Goal: Information Seeking & Learning: Learn about a topic

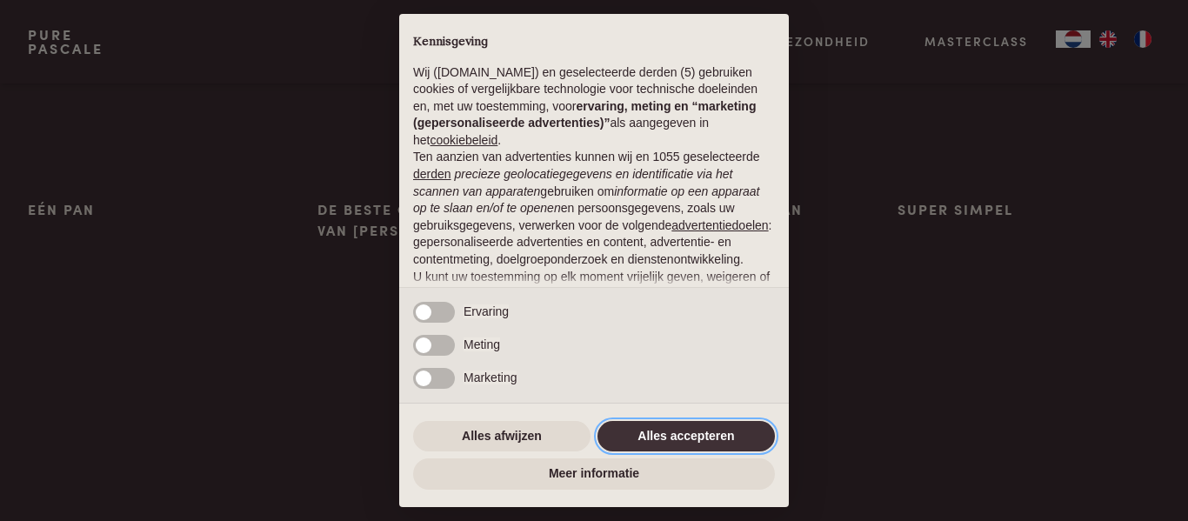
click at [673, 435] on button "Alles accepteren" at bounding box center [685, 436] width 177 height 31
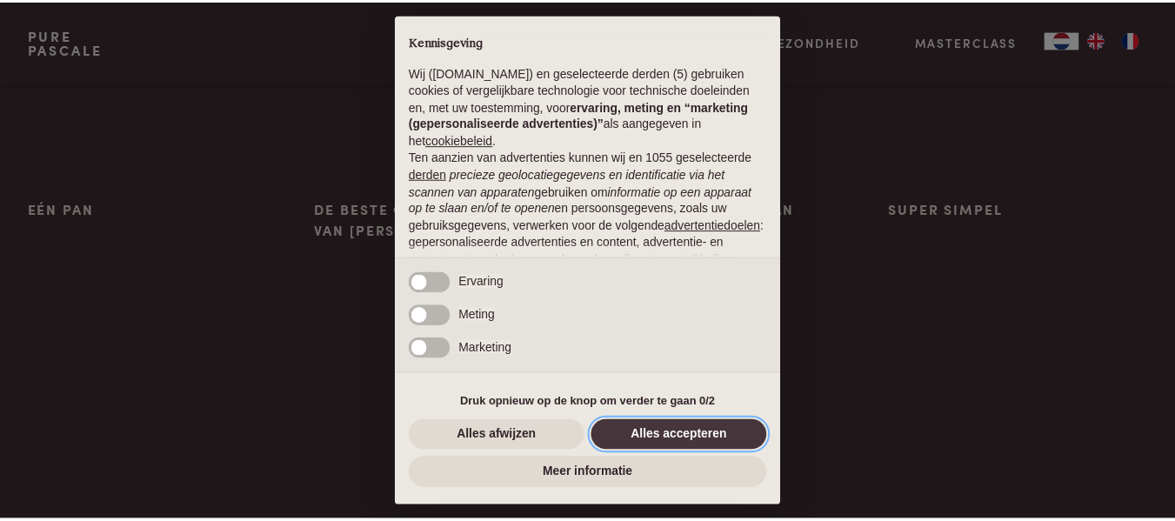
scroll to position [178, 0]
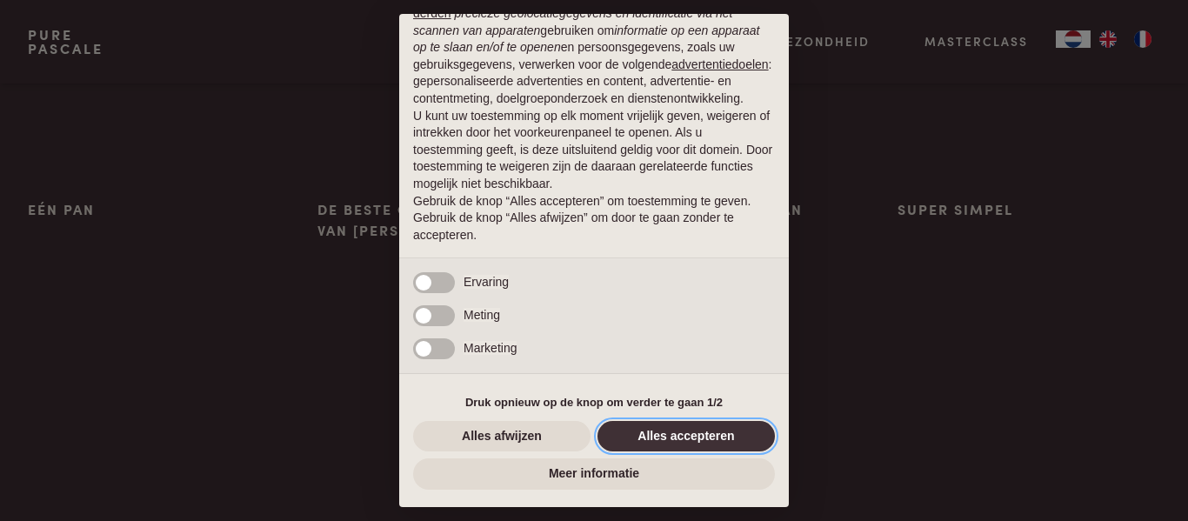
click at [687, 430] on button "Alles accepteren" at bounding box center [685, 436] width 177 height 31
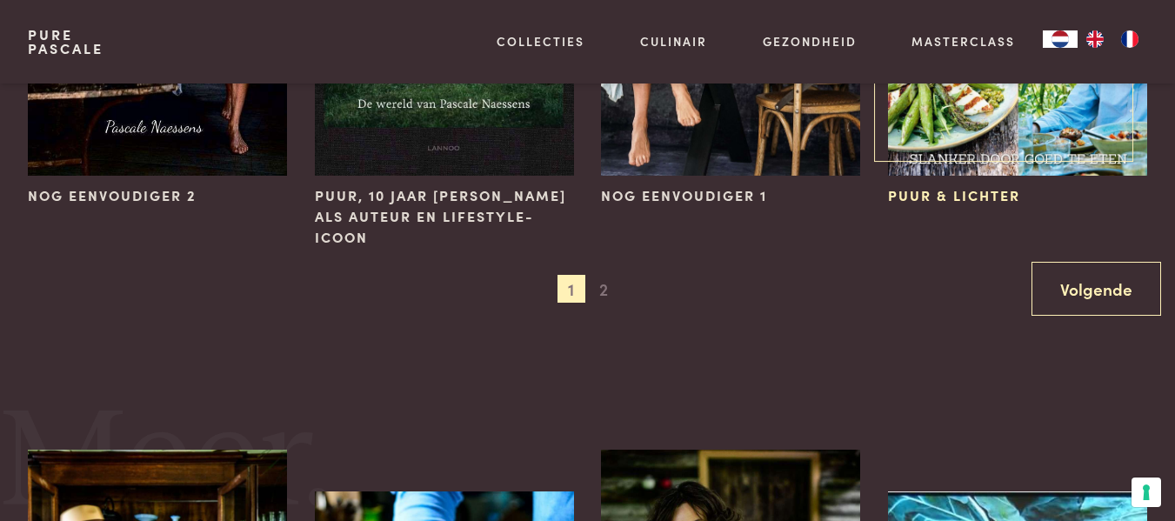
scroll to position [1826, 0]
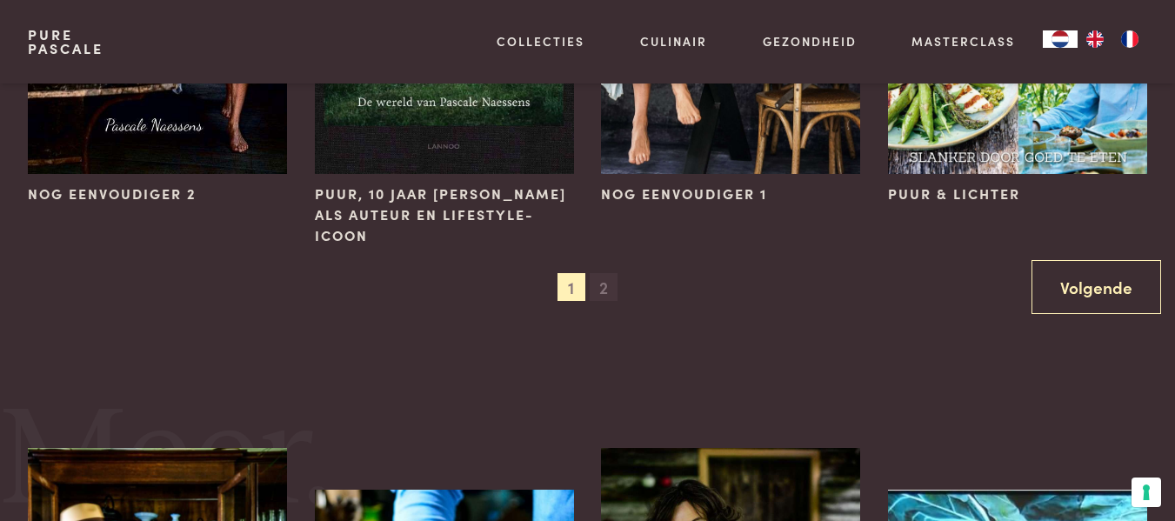
click at [601, 285] on span "2" at bounding box center [604, 287] width 28 height 28
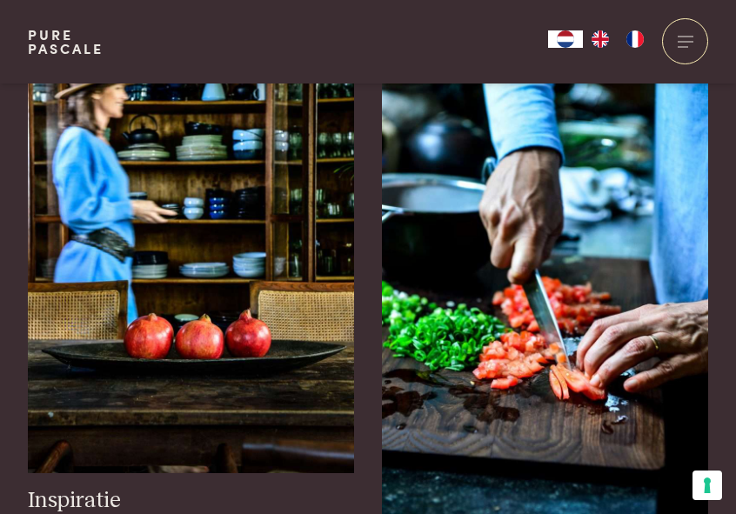
scroll to position [1131, 0]
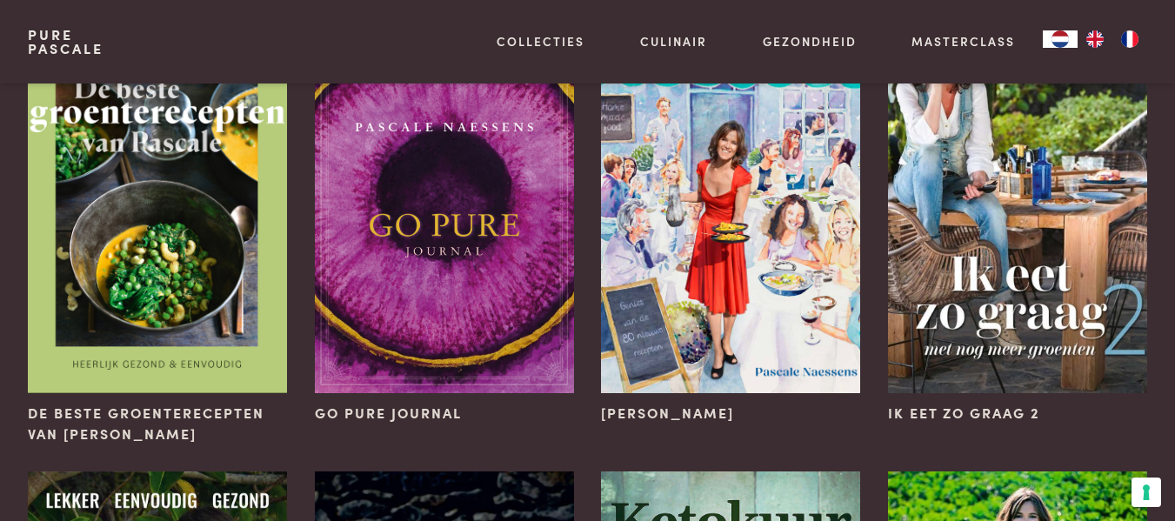
scroll to position [696, 0]
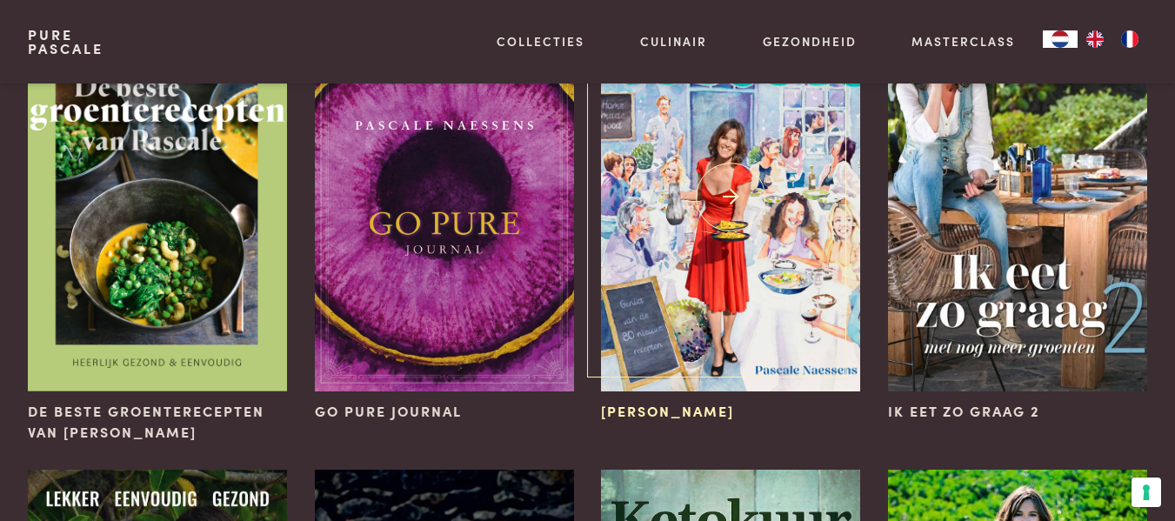
click at [656, 404] on span "[PERSON_NAME]" at bounding box center [667, 411] width 133 height 21
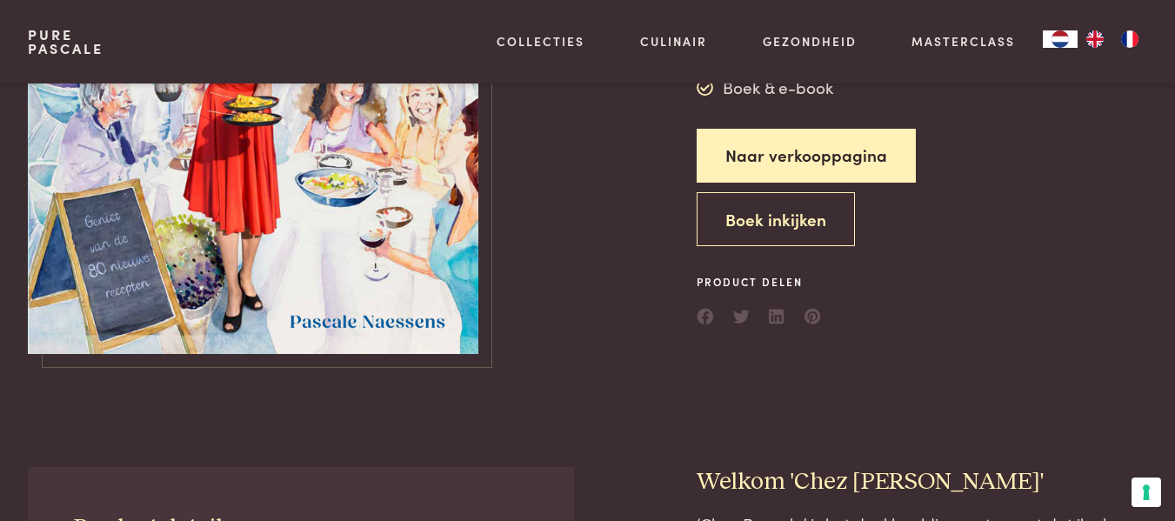
scroll to position [348, 0]
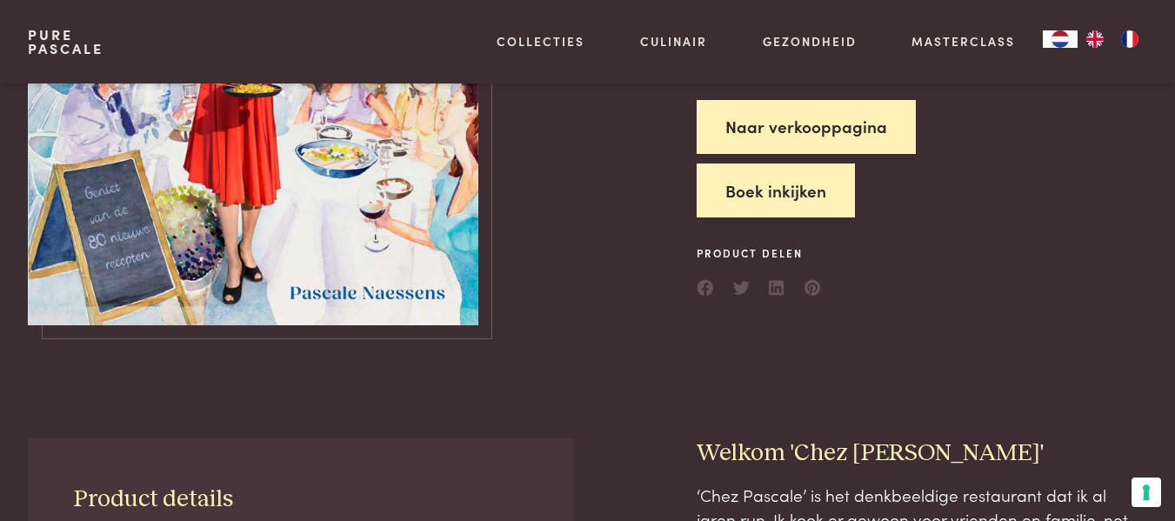
click at [784, 188] on button "Boek inkijken" at bounding box center [776, 190] width 158 height 55
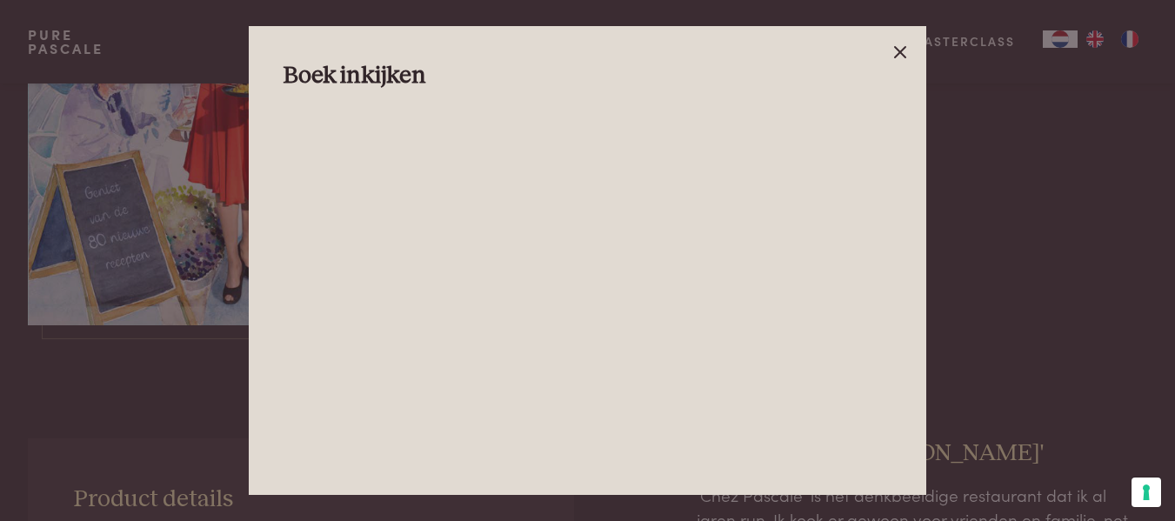
click at [897, 50] on line at bounding box center [900, 52] width 10 height 10
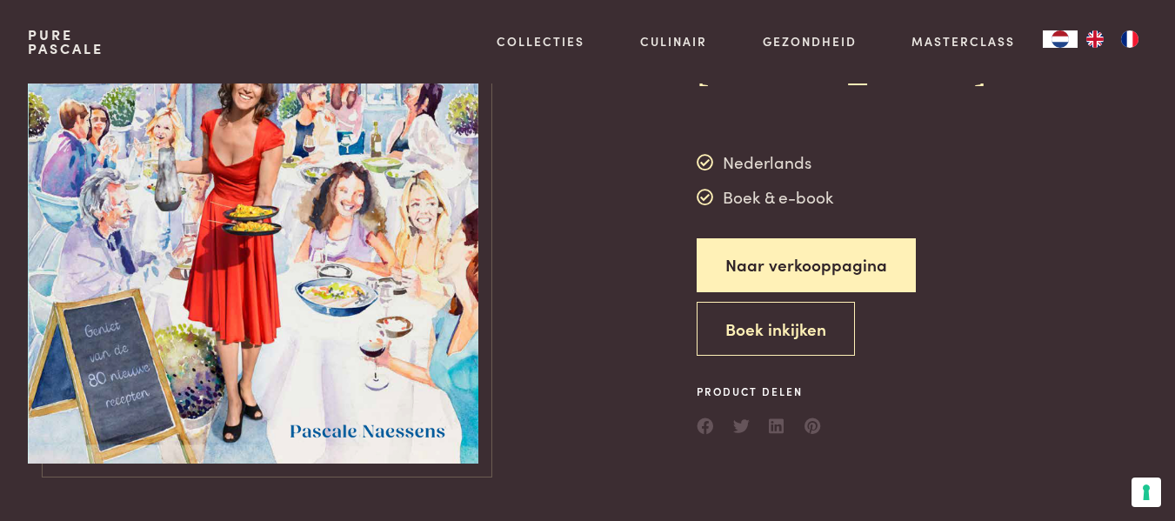
scroll to position [0, 0]
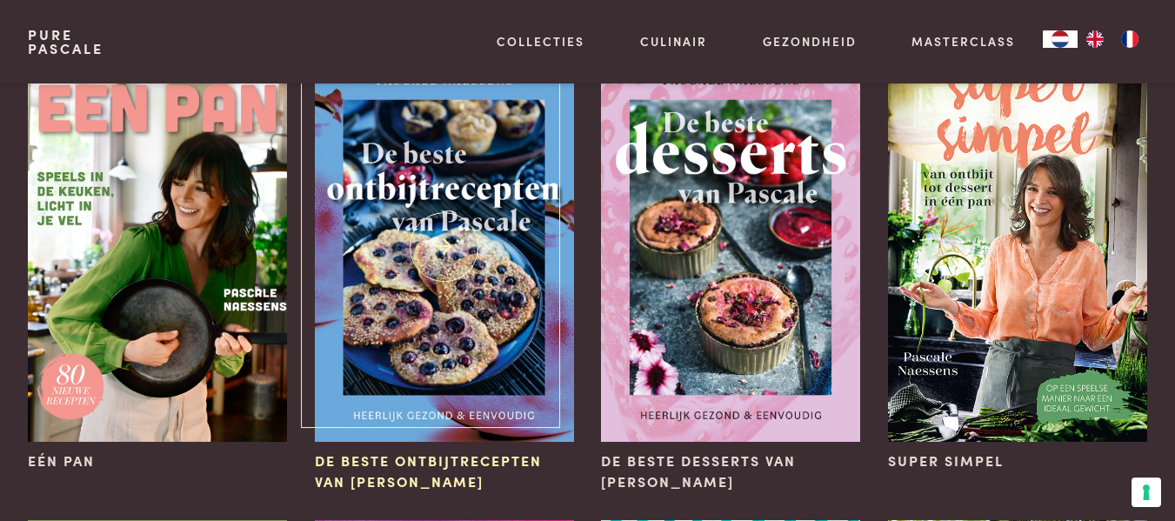
scroll to position [174, 0]
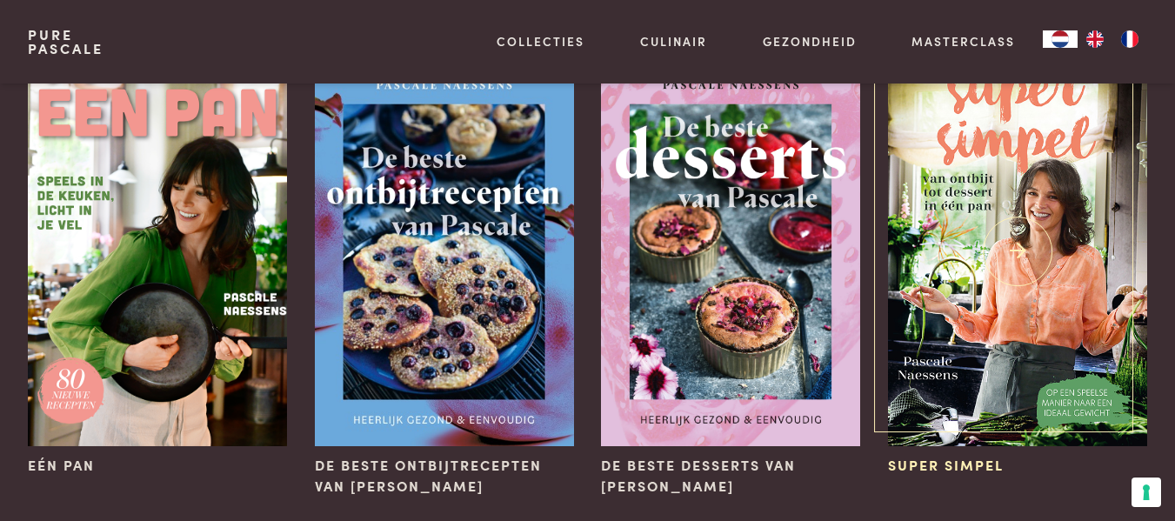
click at [1102, 183] on img at bounding box center [1017, 251] width 259 height 389
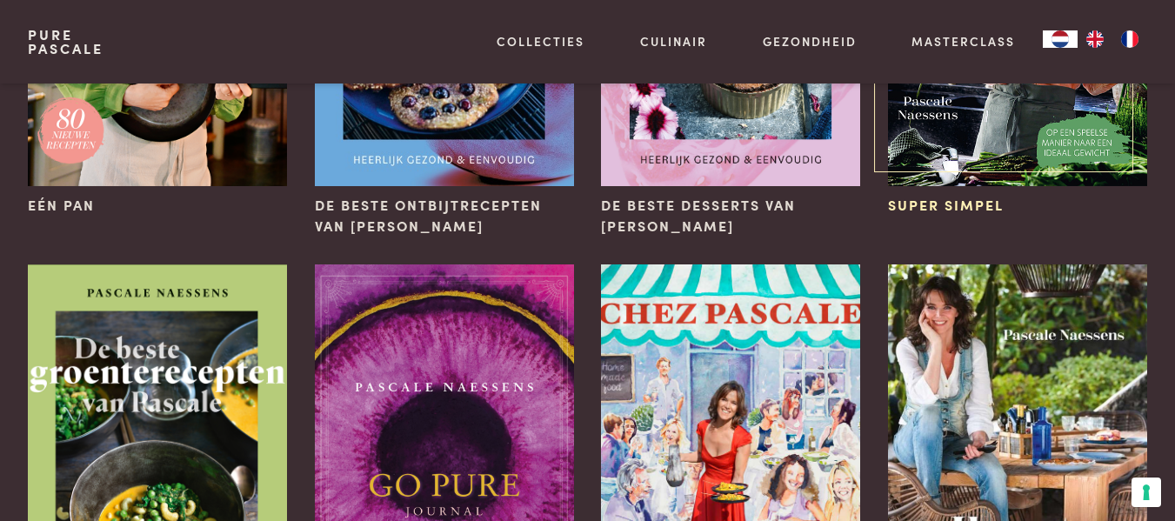
scroll to position [522, 0]
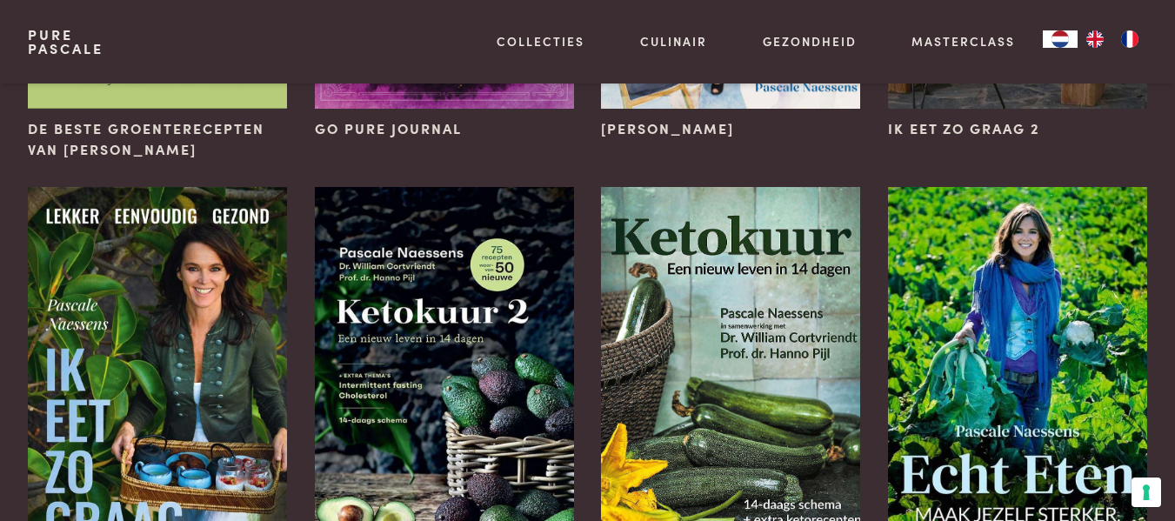
scroll to position [1044, 0]
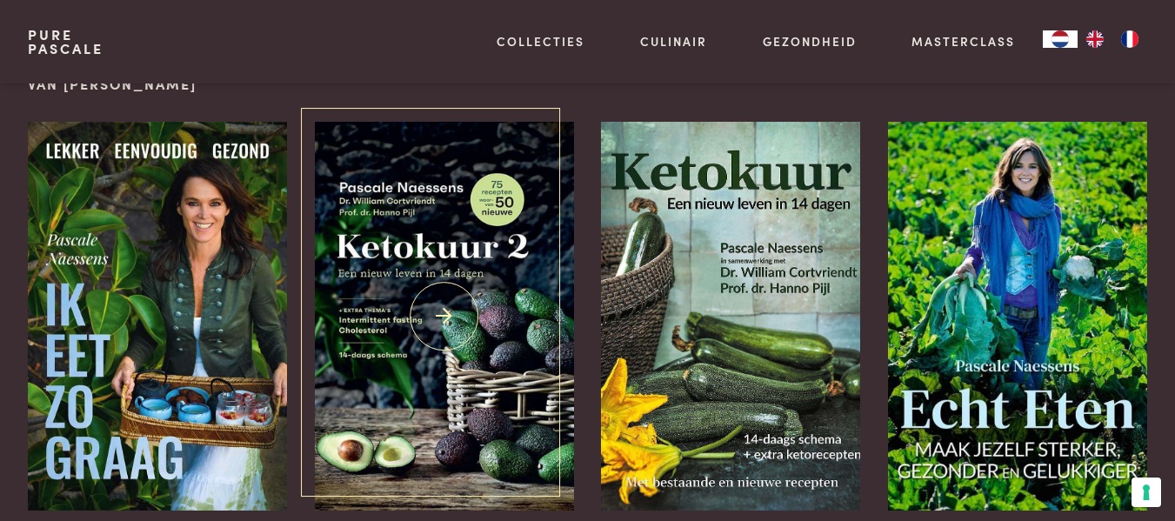
click at [439, 273] on img at bounding box center [444, 316] width 259 height 389
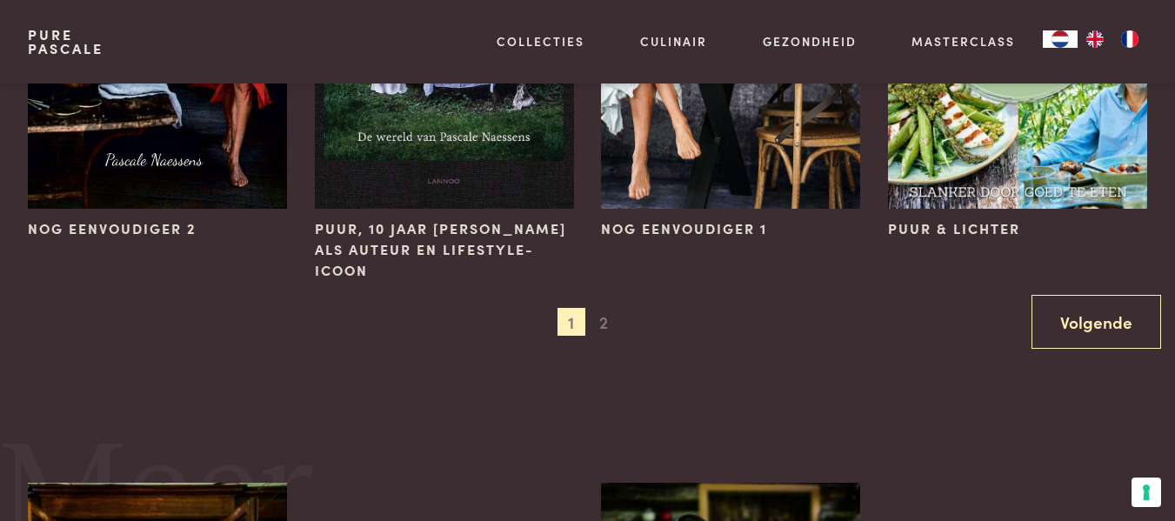
scroll to position [1826, 0]
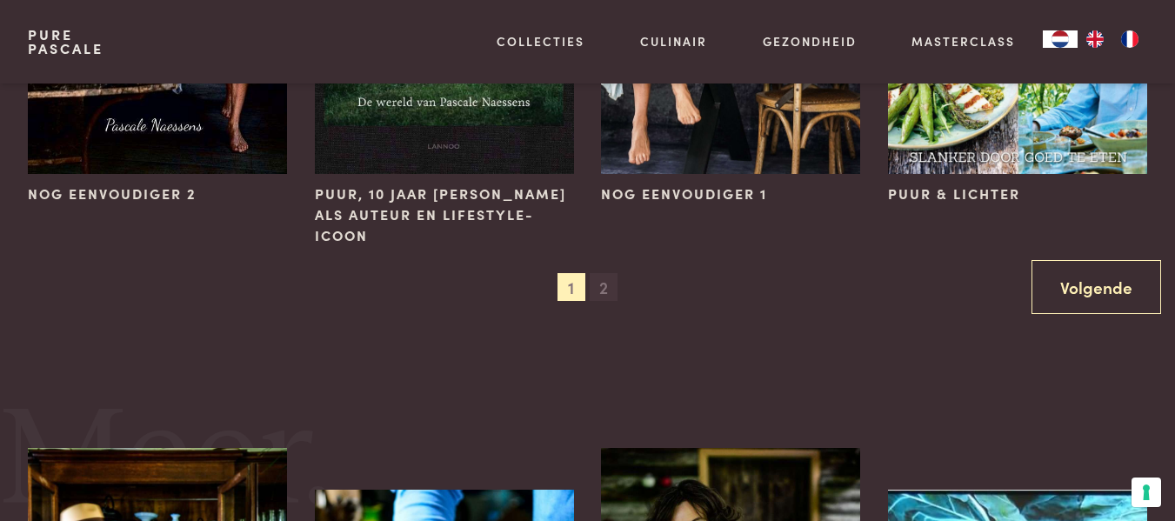
click at [604, 284] on span "2" at bounding box center [604, 287] width 28 height 28
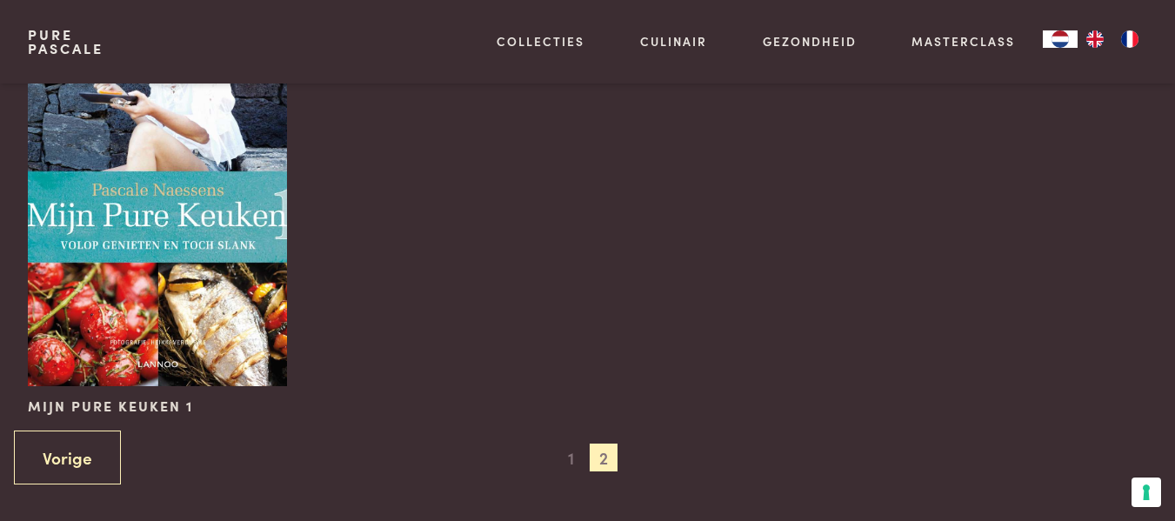
scroll to position [1304, 0]
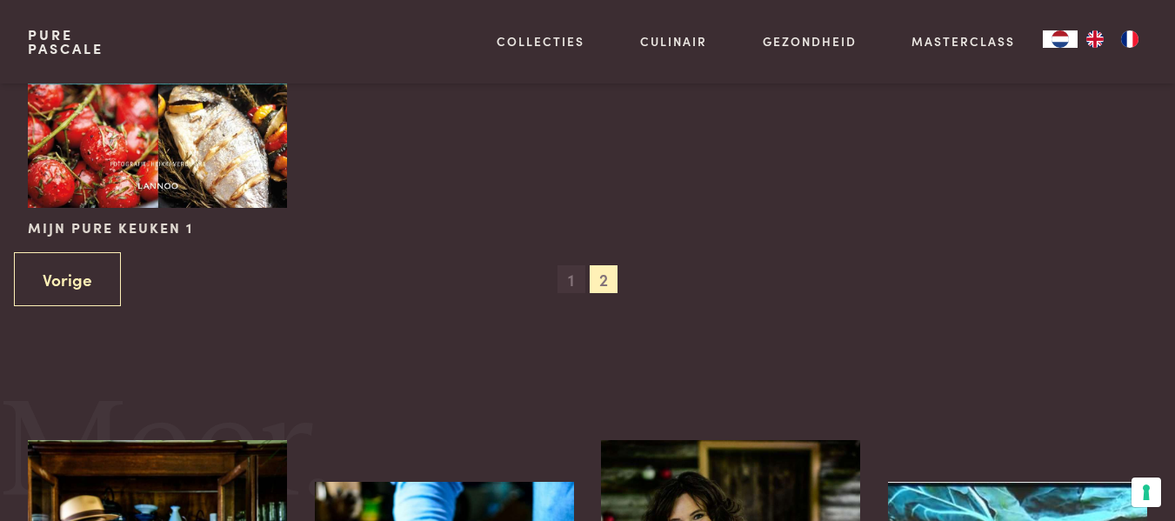
click at [571, 276] on span "1" at bounding box center [571, 279] width 28 height 28
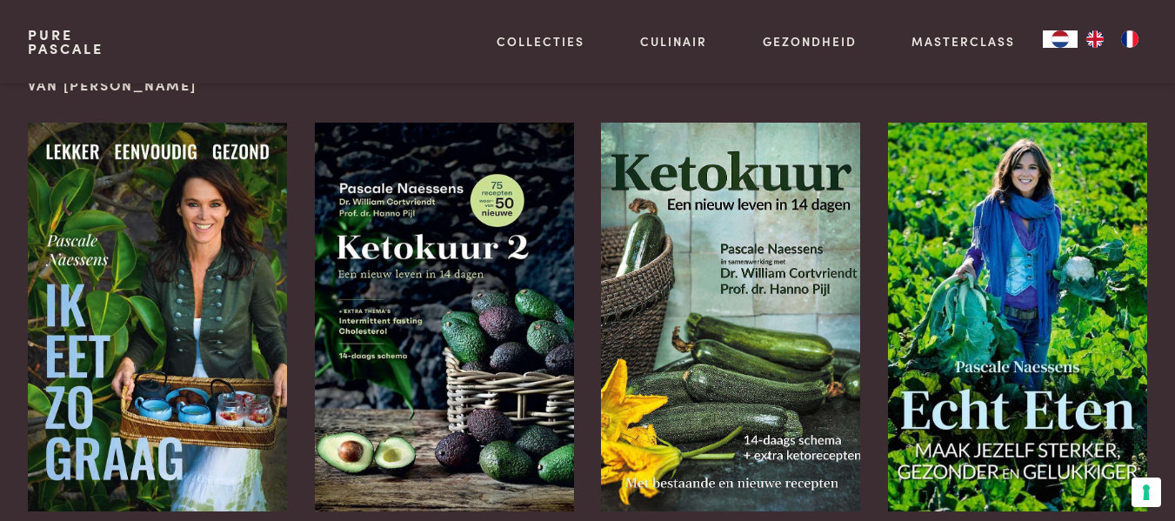
scroll to position [1044, 0]
click at [1132, 80] on div "Collecties Kitchenware Tableware Bathroom Interior Inspiratie Alles van Collect…" at bounding box center [808, 41] width 678 height 83
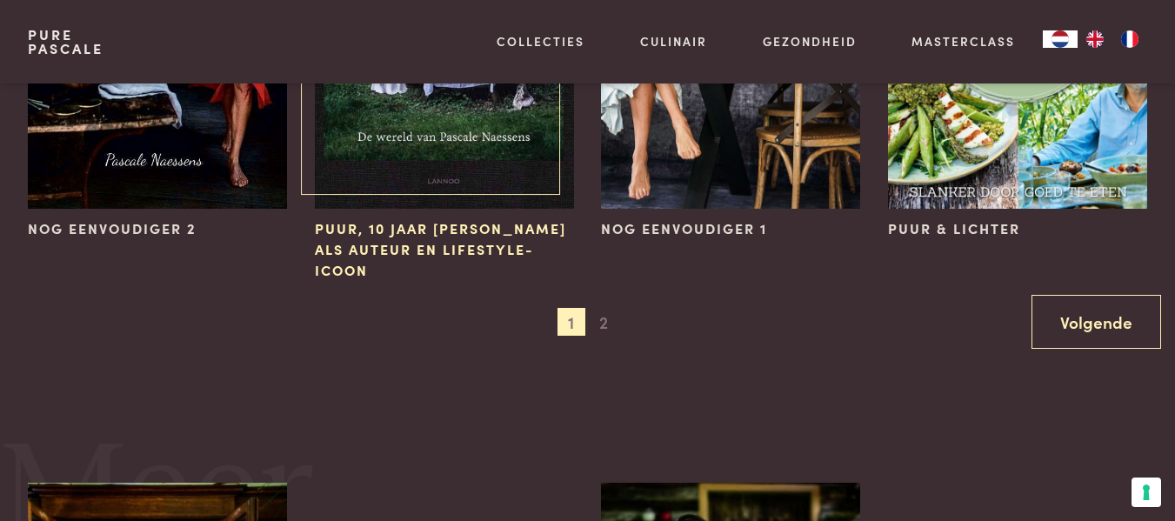
scroll to position [1826, 0]
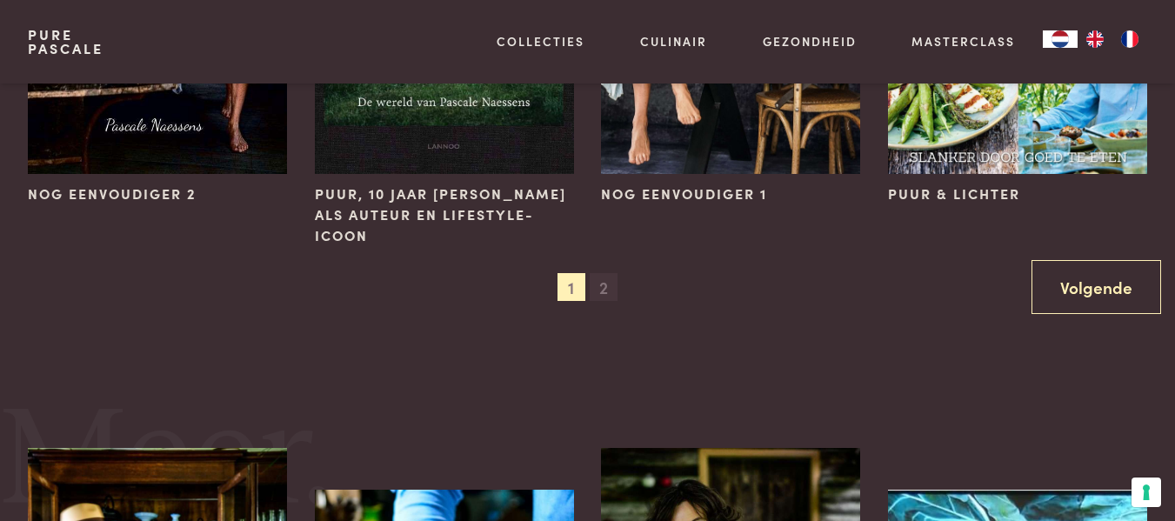
click at [604, 286] on span "2" at bounding box center [604, 287] width 28 height 28
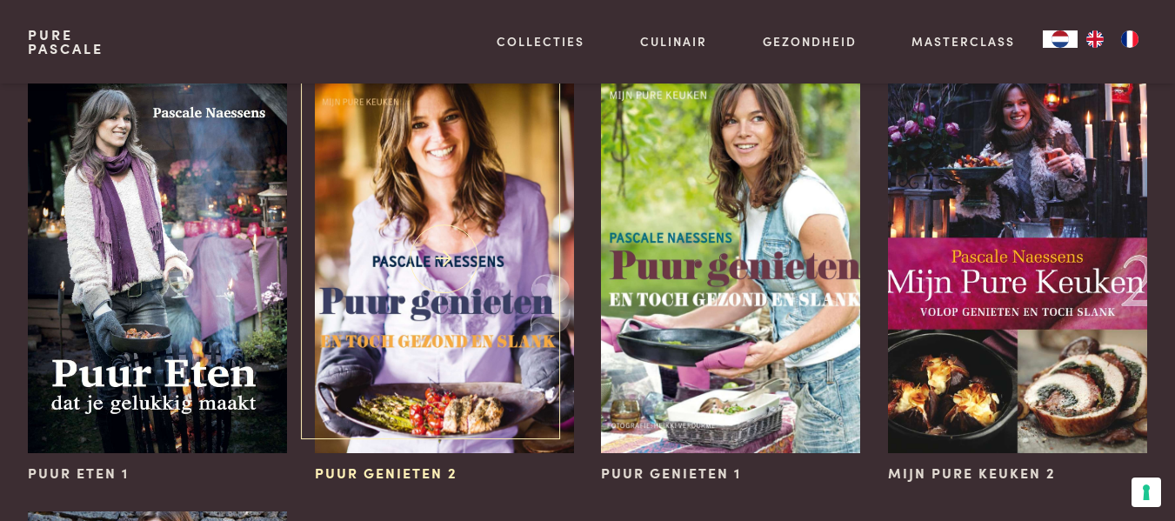
scroll to position [609, 0]
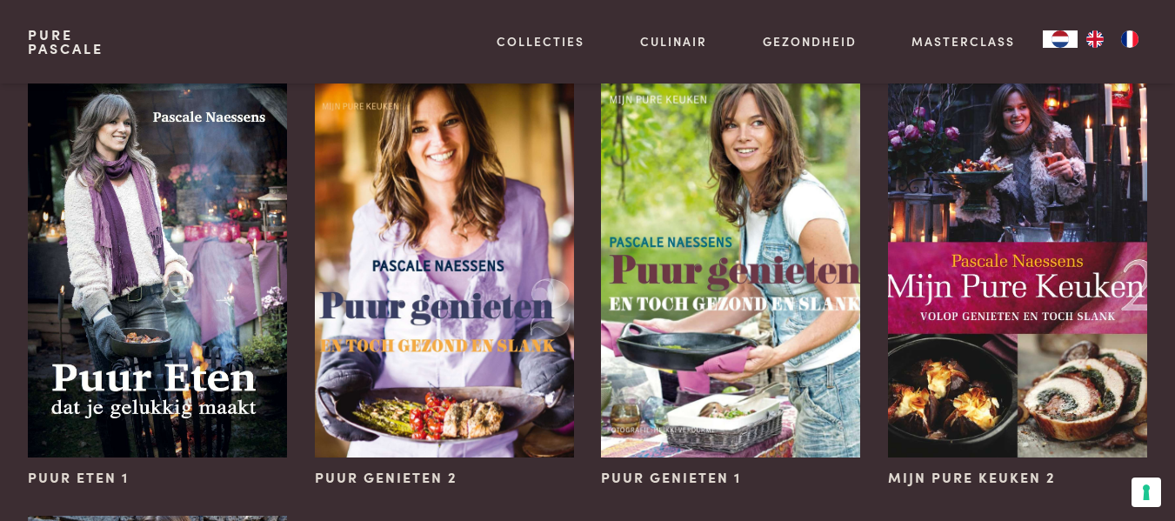
click at [1073, 495] on div "Mijn Pure Keuken 2" at bounding box center [1017, 278] width 287 height 446
click at [1120, 496] on div "Mijn Pure Keuken 2" at bounding box center [1017, 278] width 287 height 446
click at [1157, 256] on div "Mijn Pure Keuken 2" at bounding box center [1017, 278] width 287 height 446
click at [1095, 494] on div "Mijn Pure Keuken 2" at bounding box center [1017, 278] width 287 height 446
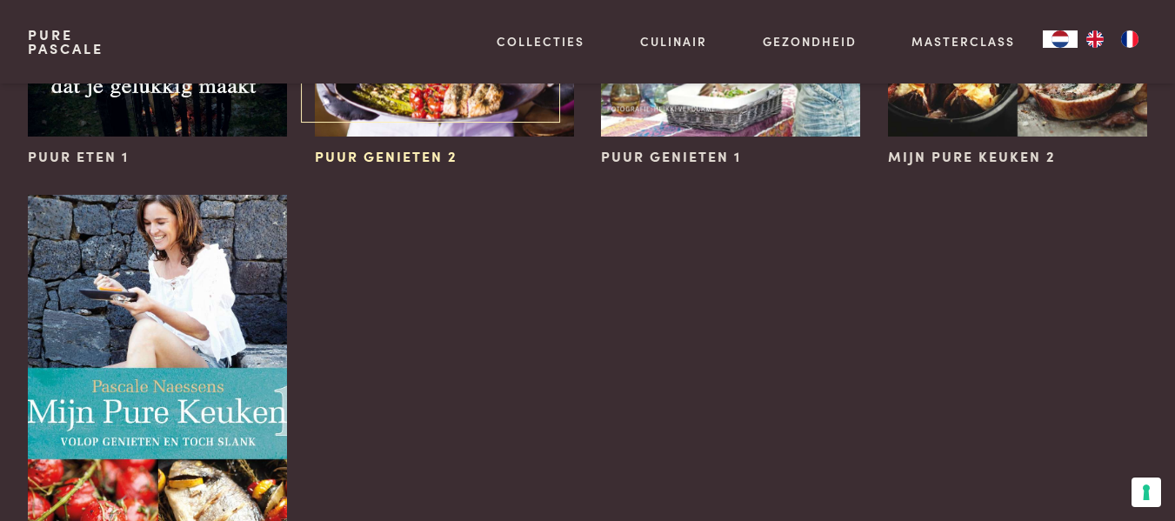
scroll to position [957, 0]
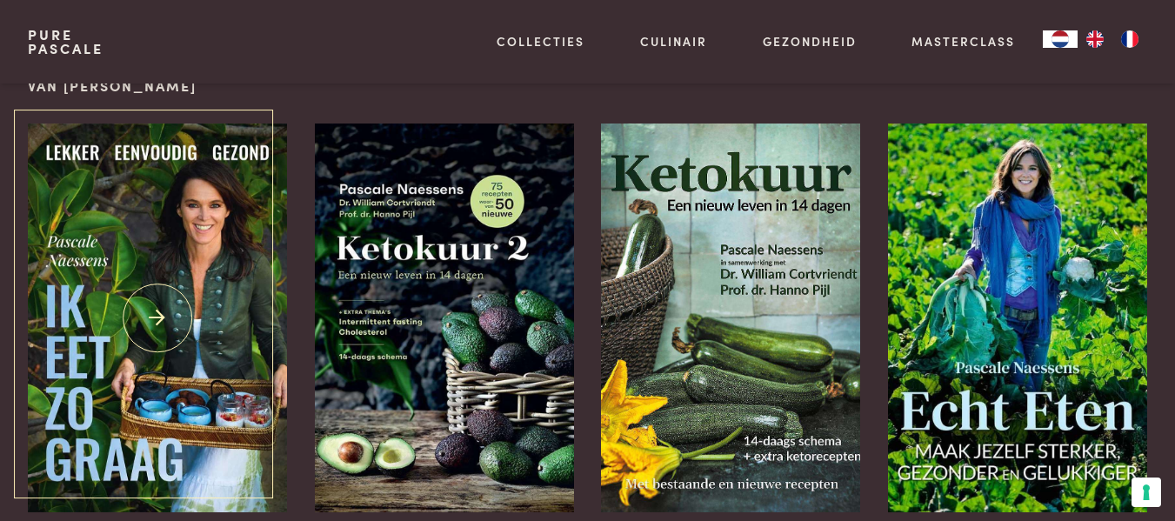
scroll to position [1125, 0]
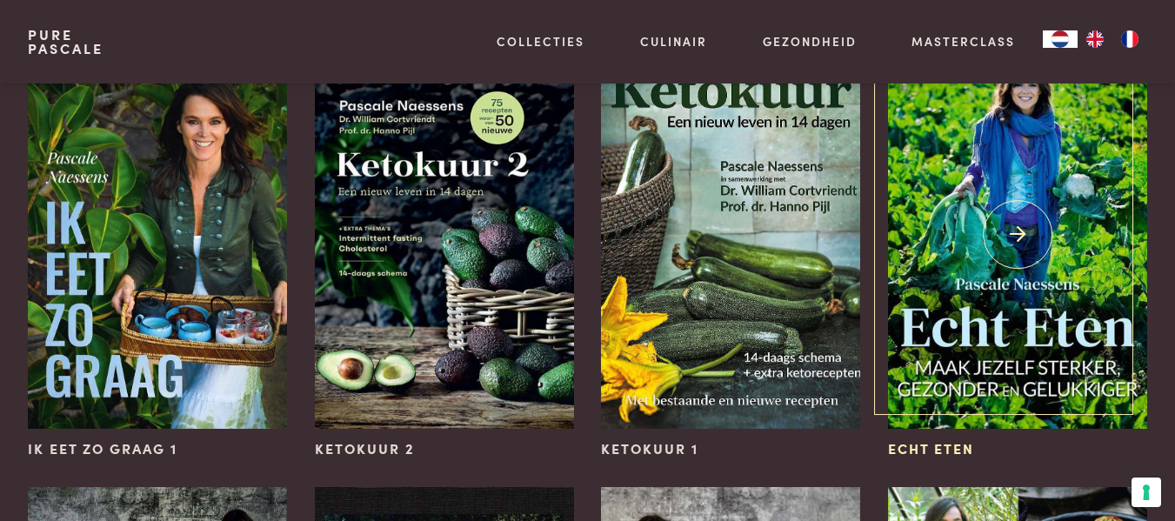
drag, startPoint x: 1159, startPoint y: 312, endPoint x: 1100, endPoint y: 314, distance: 59.2
click at [1159, 312] on div "Echt eten" at bounding box center [1017, 249] width 287 height 446
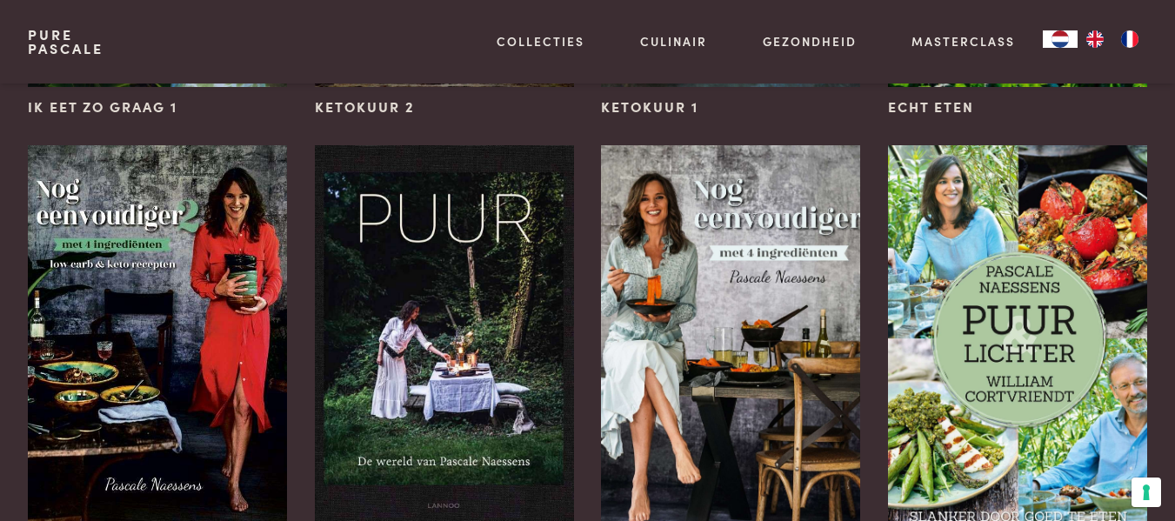
scroll to position [1473, 0]
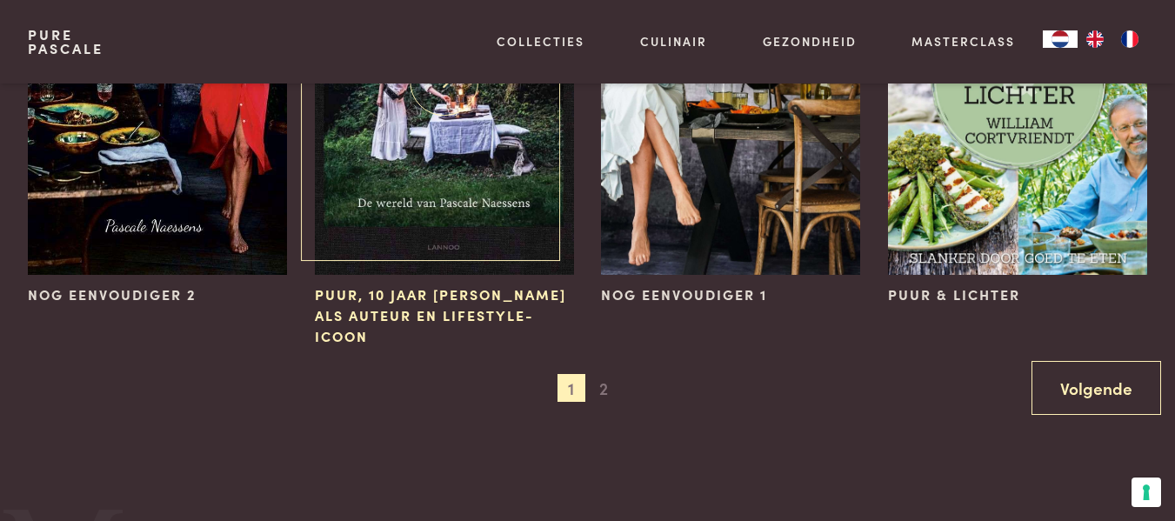
scroll to position [1734, 0]
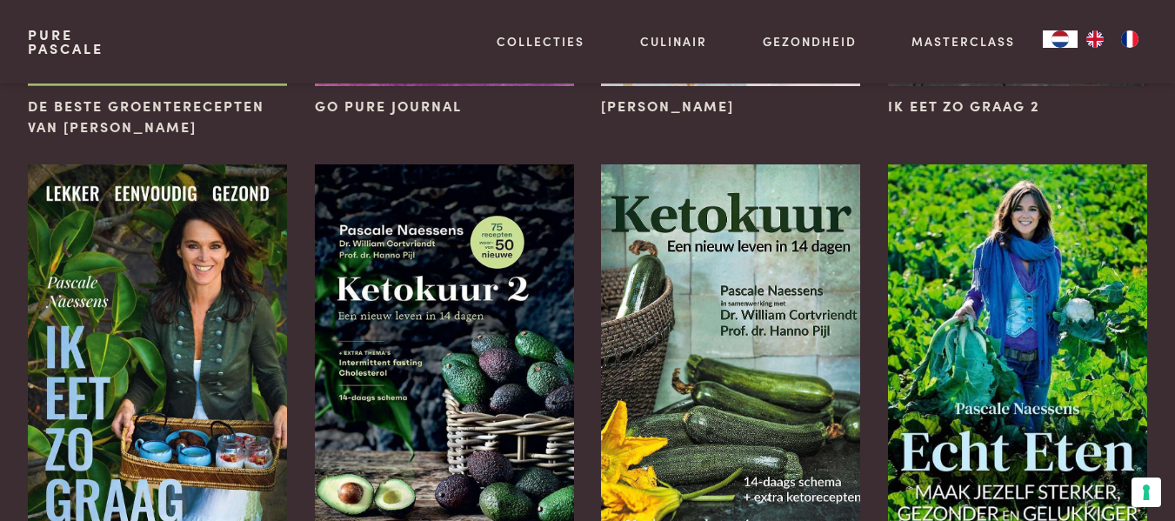
scroll to position [870, 0]
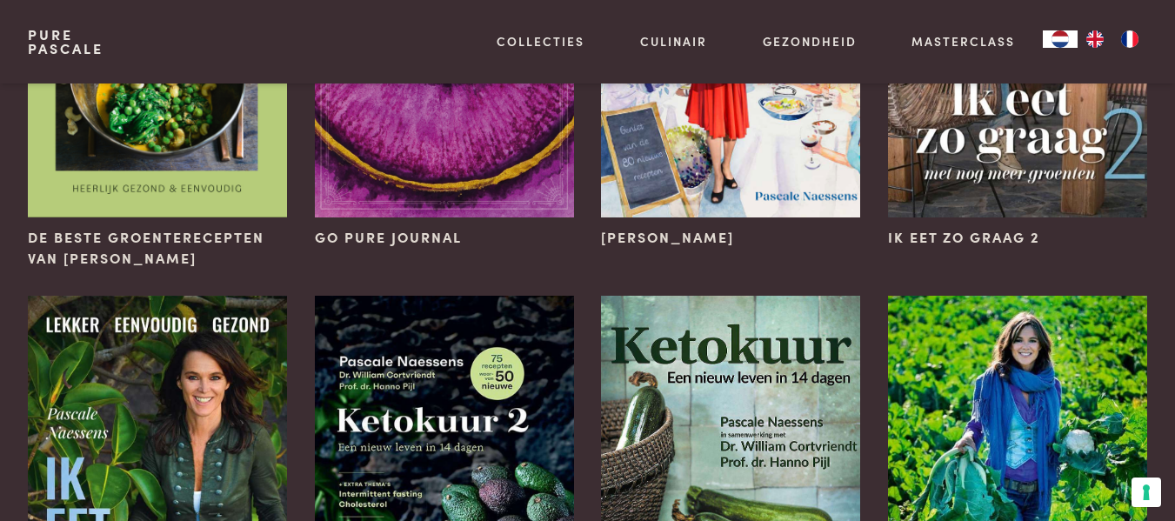
click at [1165, 279] on div "Boeken van Pascale Naessens Eén pan De beste ontbijtrecepten van Pascale De bes…" at bounding box center [587, 242] width 1175 height 2057
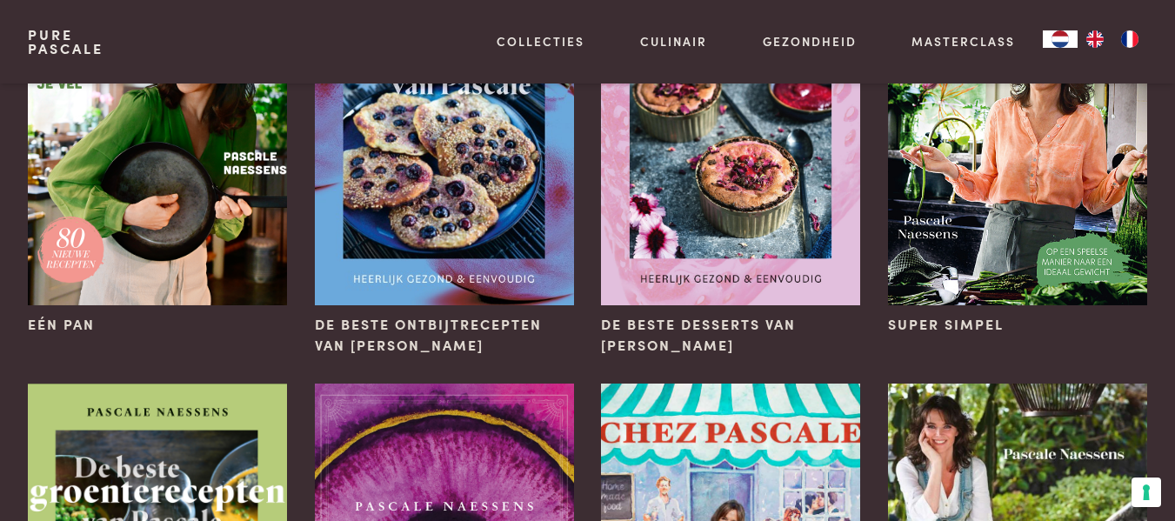
scroll to position [174, 0]
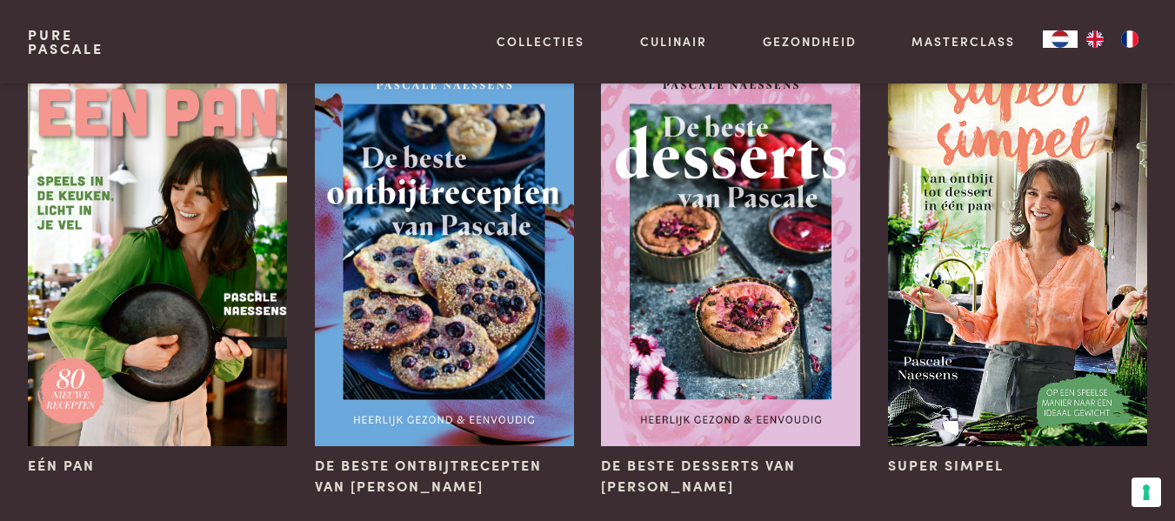
click at [1166, 17] on div "Pure Pascale Collecties Kitchenware Tableware Bathroom Interior Inspiratie Alle…" at bounding box center [587, 41] width 1175 height 83
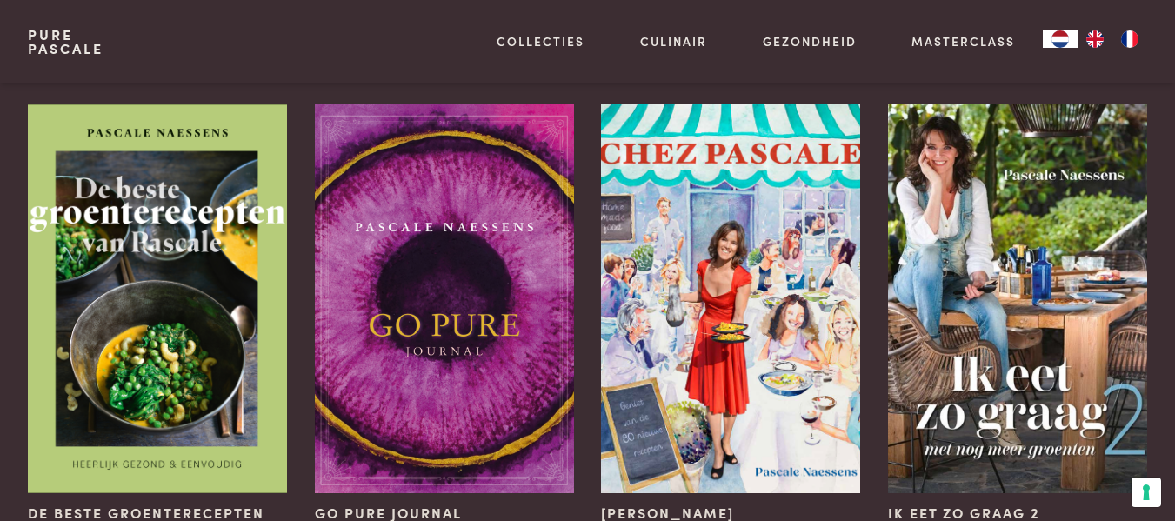
scroll to position [609, 0]
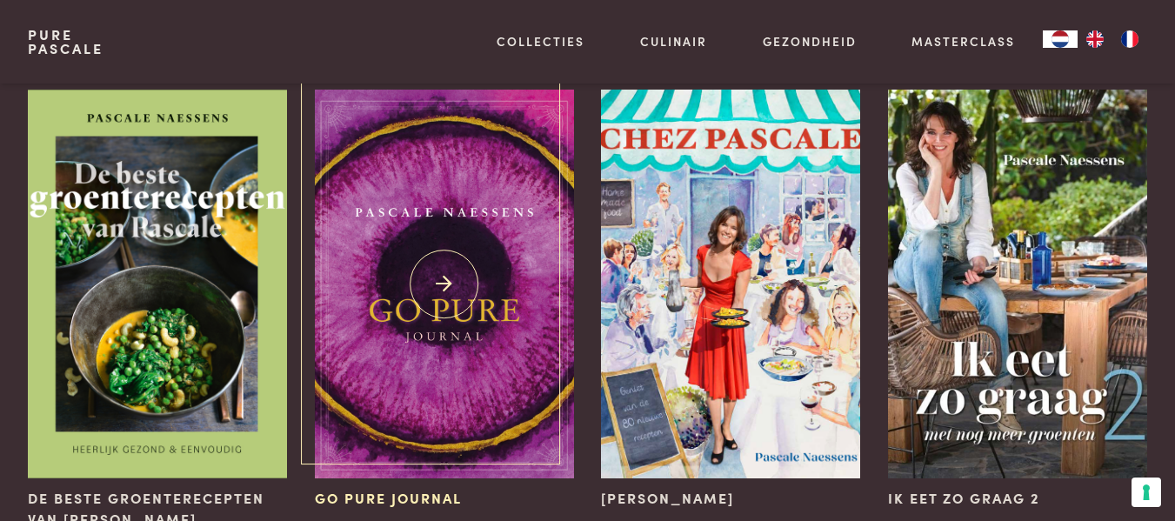
click at [448, 282] on img at bounding box center [444, 284] width 259 height 389
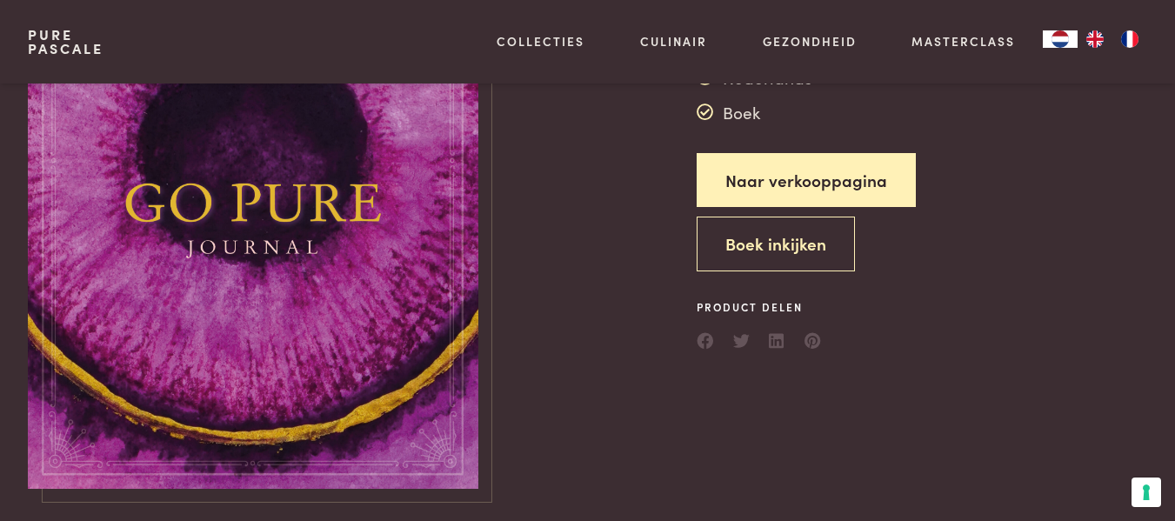
scroll to position [261, 0]
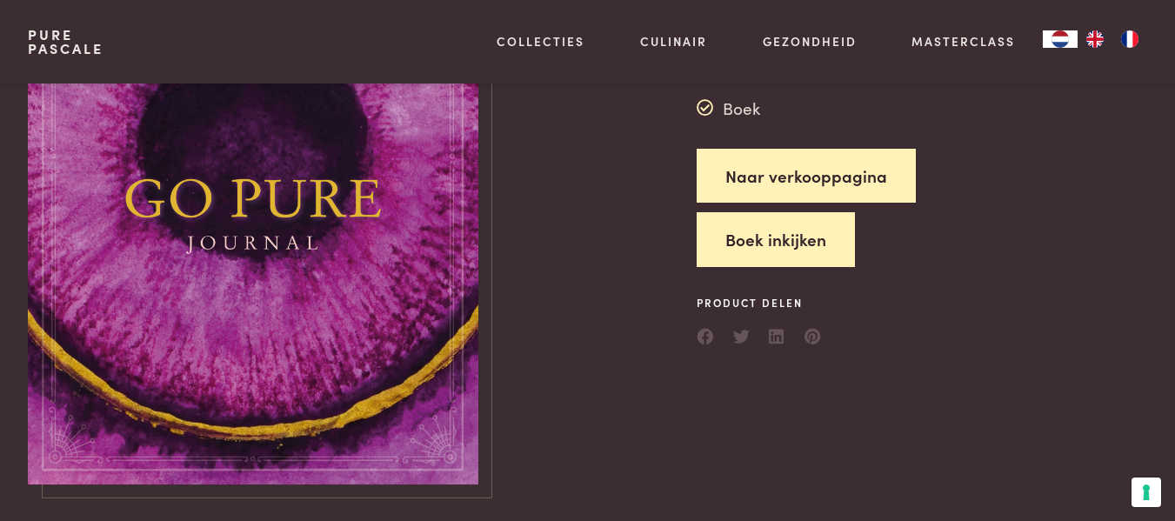
click at [785, 244] on button "Boek inkijken" at bounding box center [776, 239] width 158 height 55
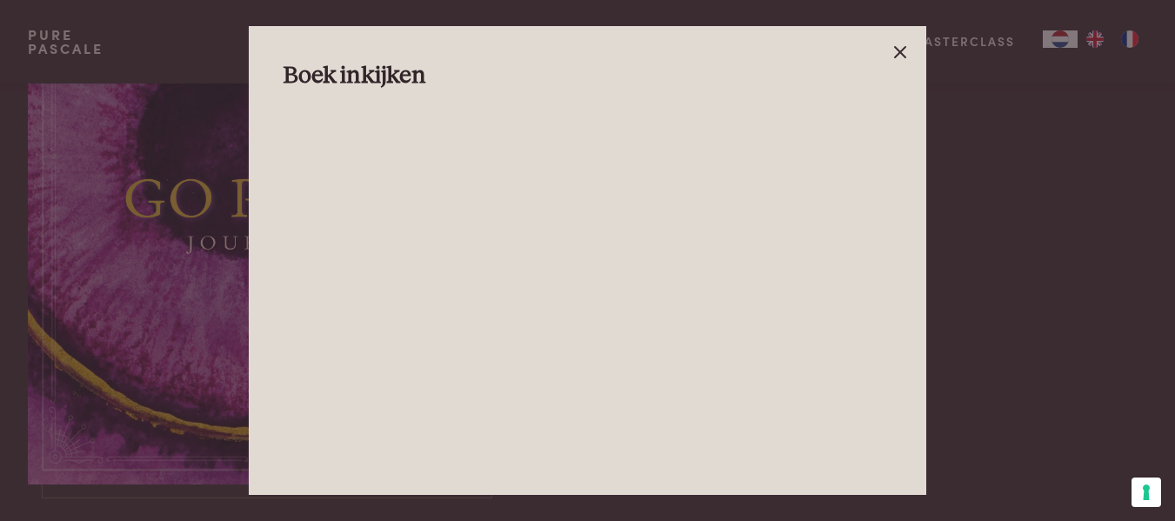
click at [901, 45] on icon at bounding box center [900, 52] width 21 height 21
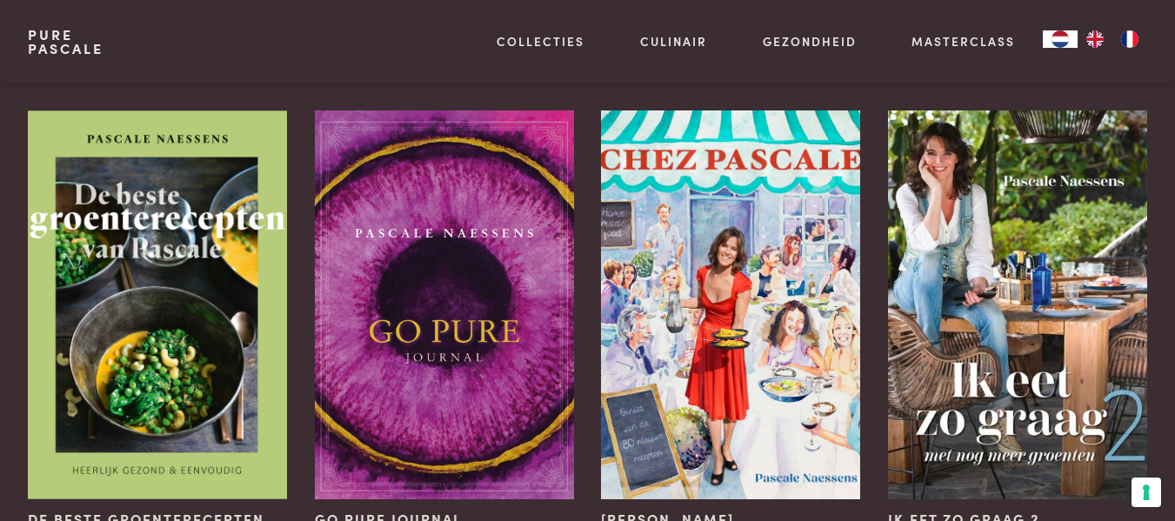
scroll to position [590, 0]
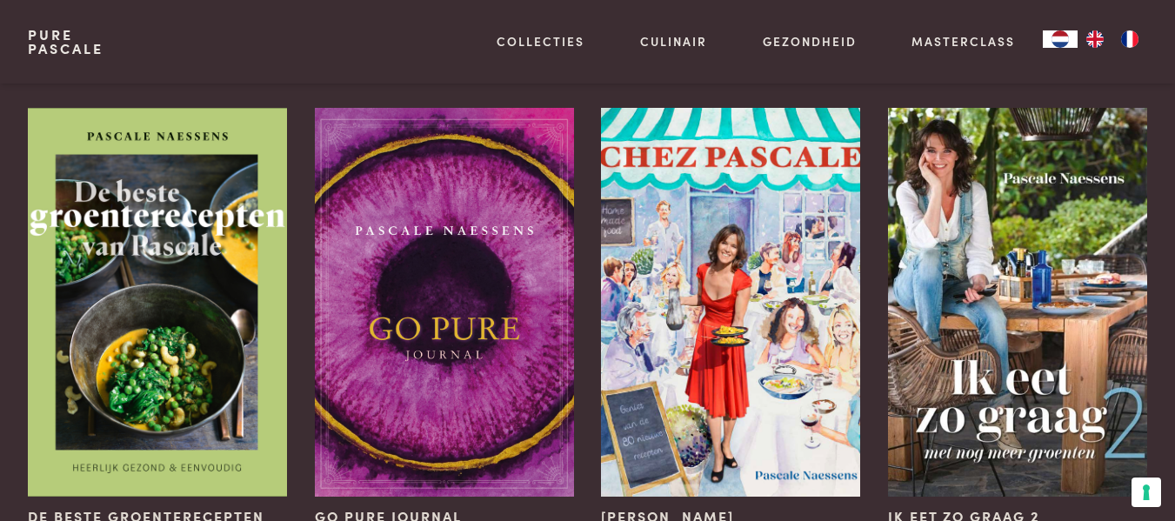
click at [1157, 284] on div "Ik eet zo graag 2" at bounding box center [1017, 327] width 287 height 467
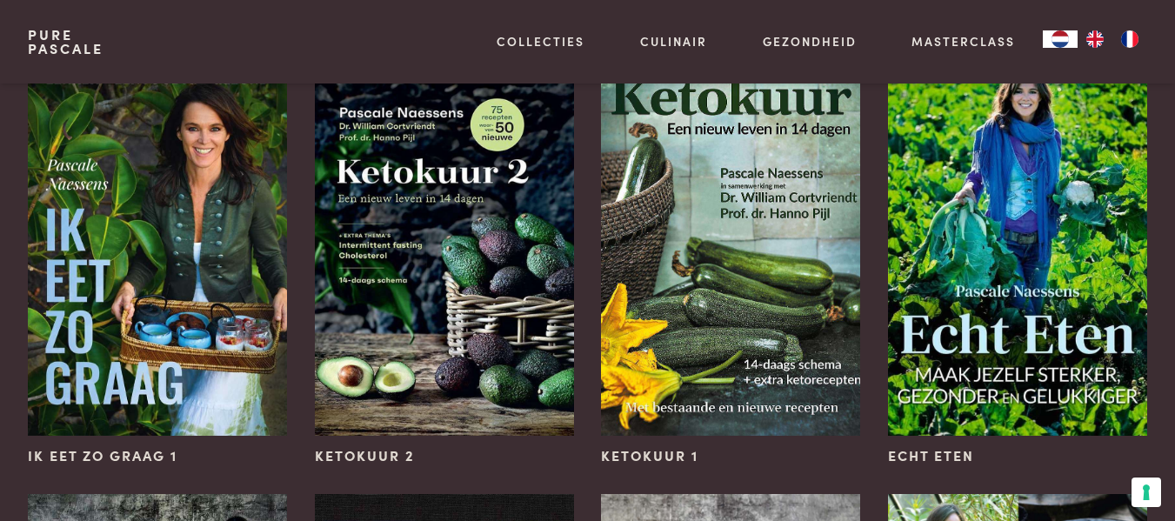
scroll to position [1112, 0]
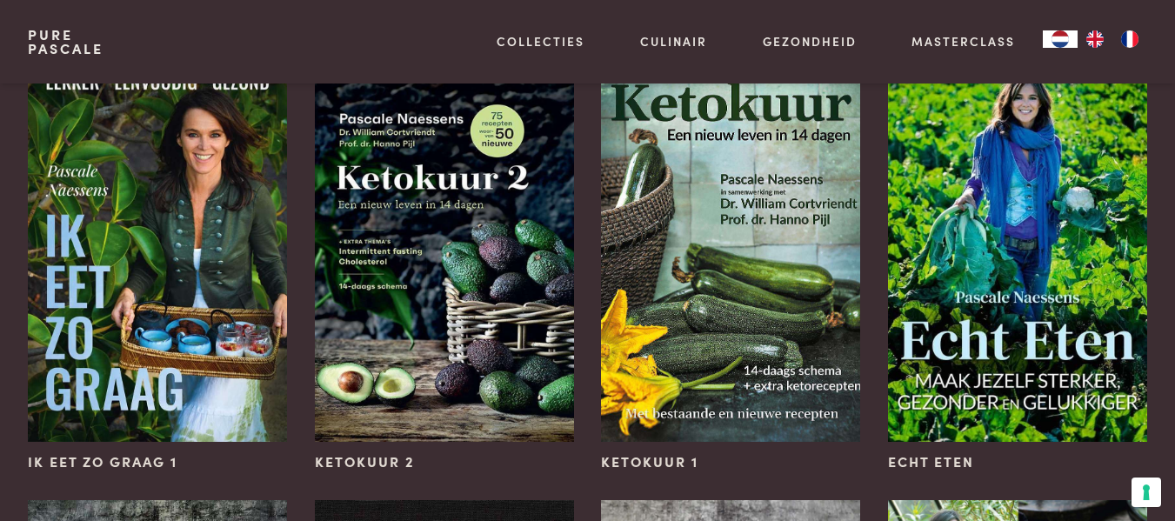
click at [1156, 390] on div "Echt eten" at bounding box center [1017, 262] width 287 height 446
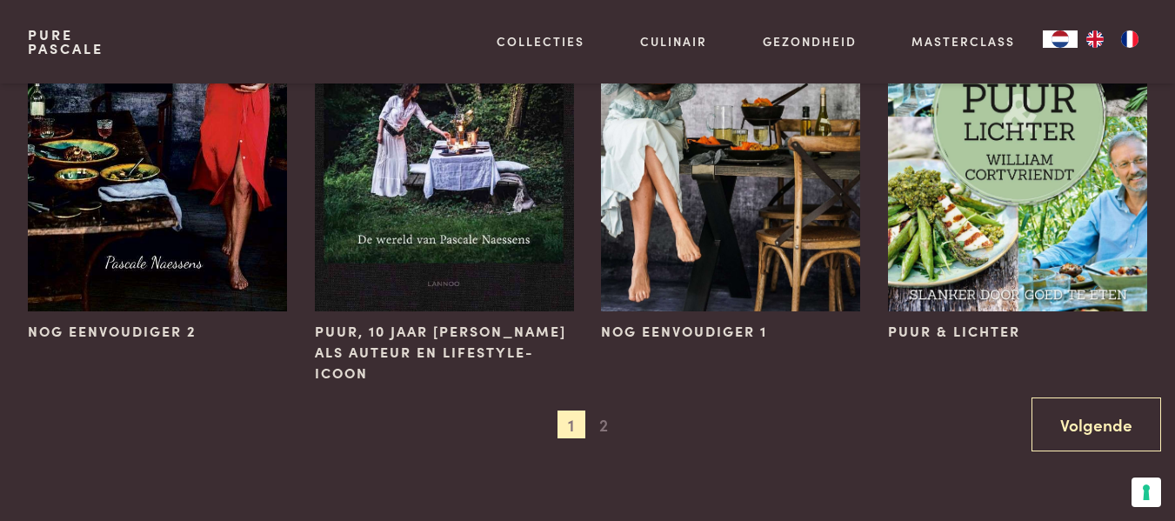
scroll to position [1721, 0]
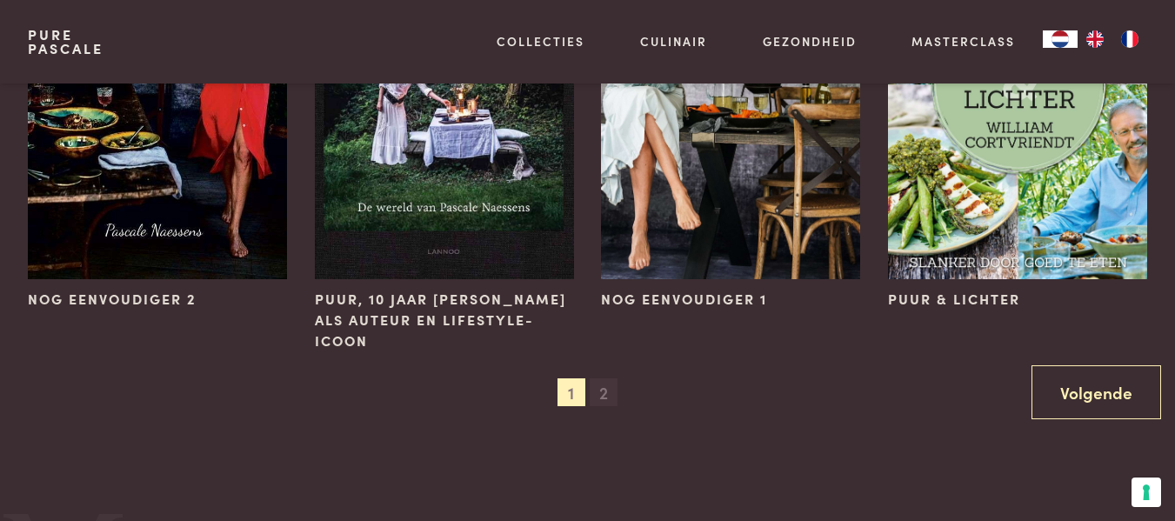
click at [604, 390] on span "2" at bounding box center [604, 392] width 28 height 28
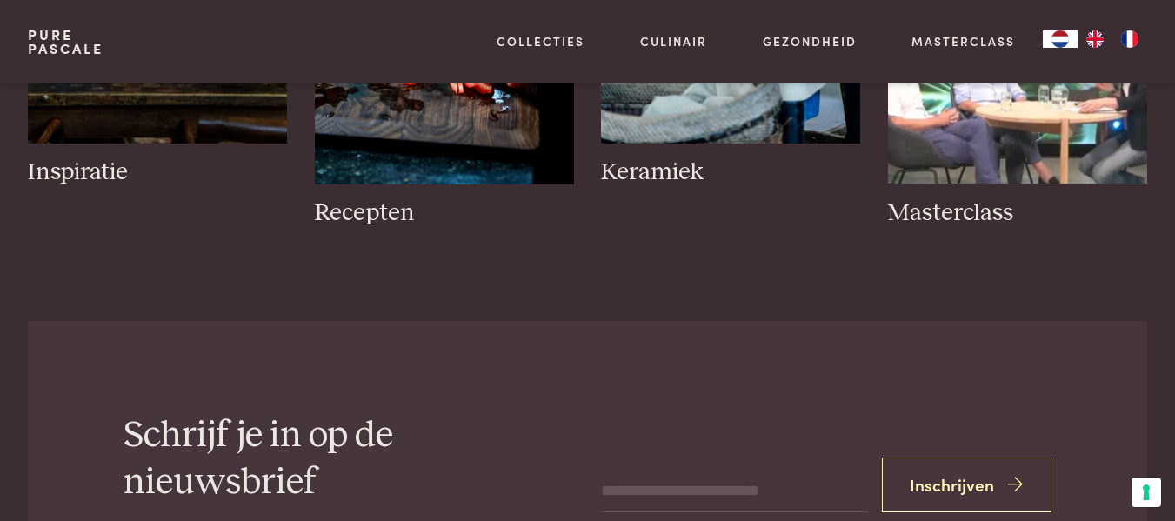
scroll to position [0, 0]
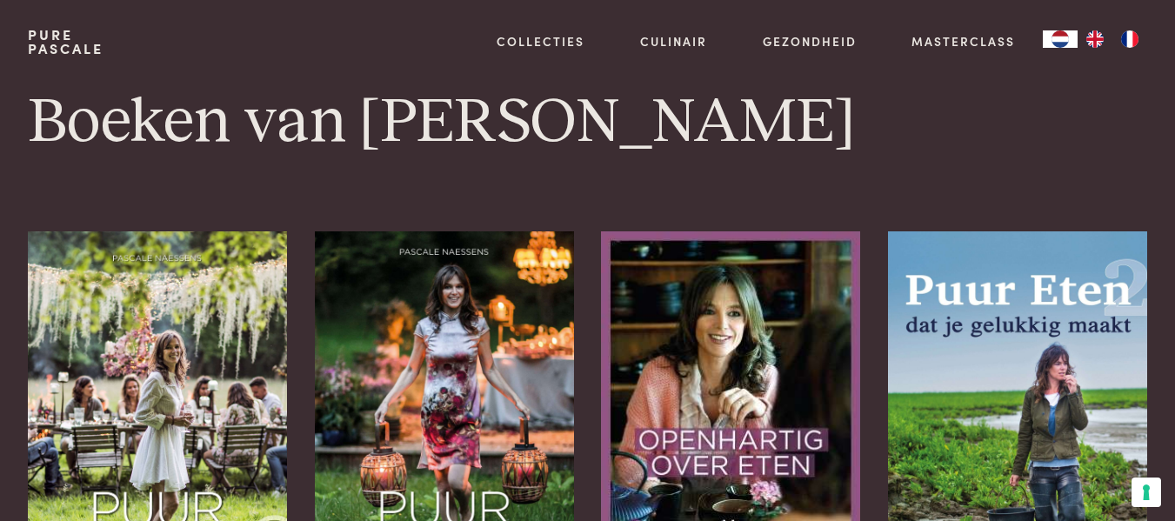
click at [1142, 119] on h1 "Boeken van Pascale Naessens" at bounding box center [587, 122] width 1119 height 78
click at [1095, 160] on h1 "Boeken van Pascale Naessens" at bounding box center [587, 122] width 1119 height 78
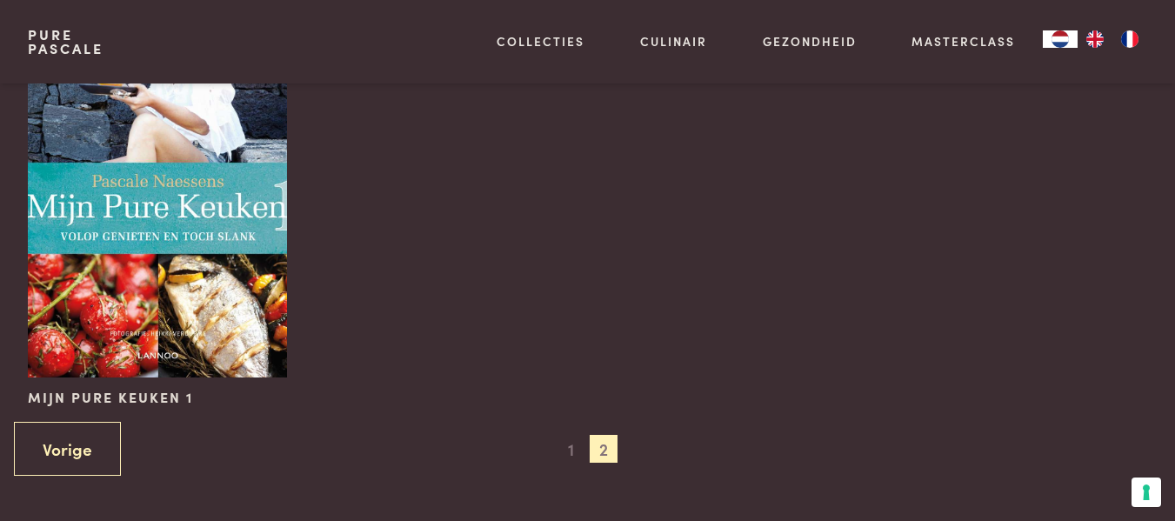
scroll to position [1217, 0]
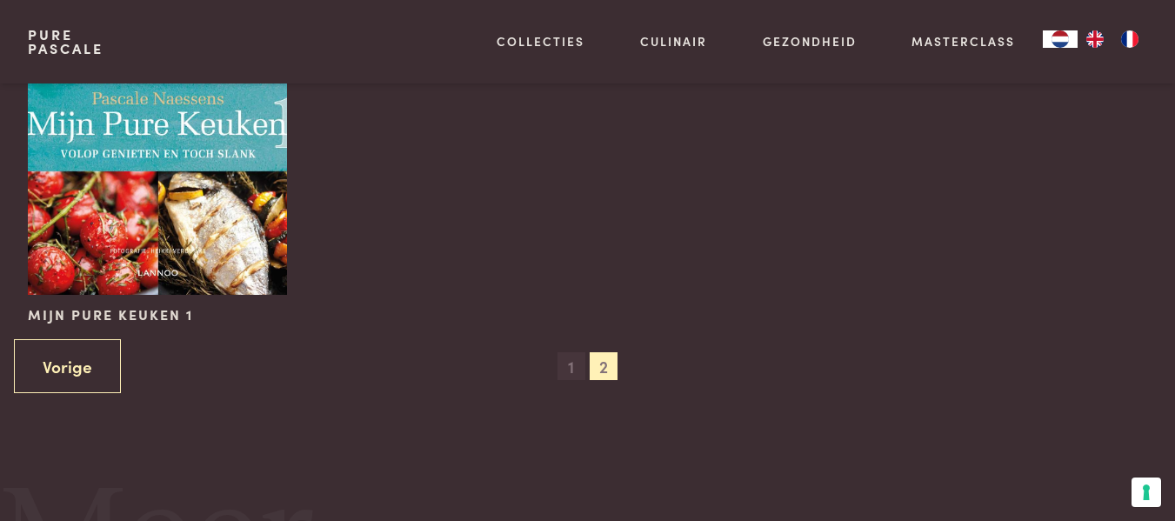
click at [572, 365] on span "1" at bounding box center [571, 366] width 28 height 28
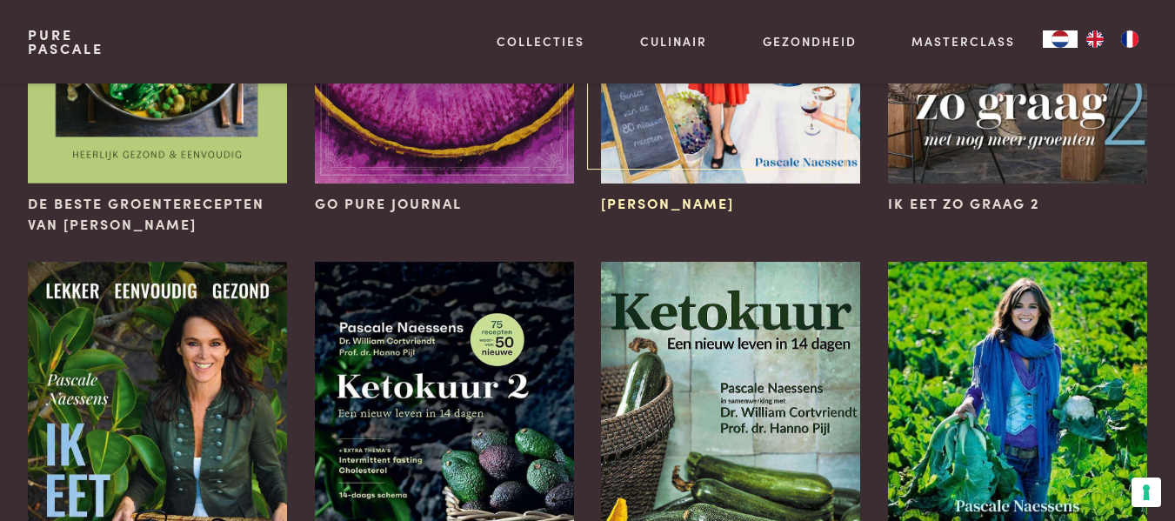
scroll to position [696, 0]
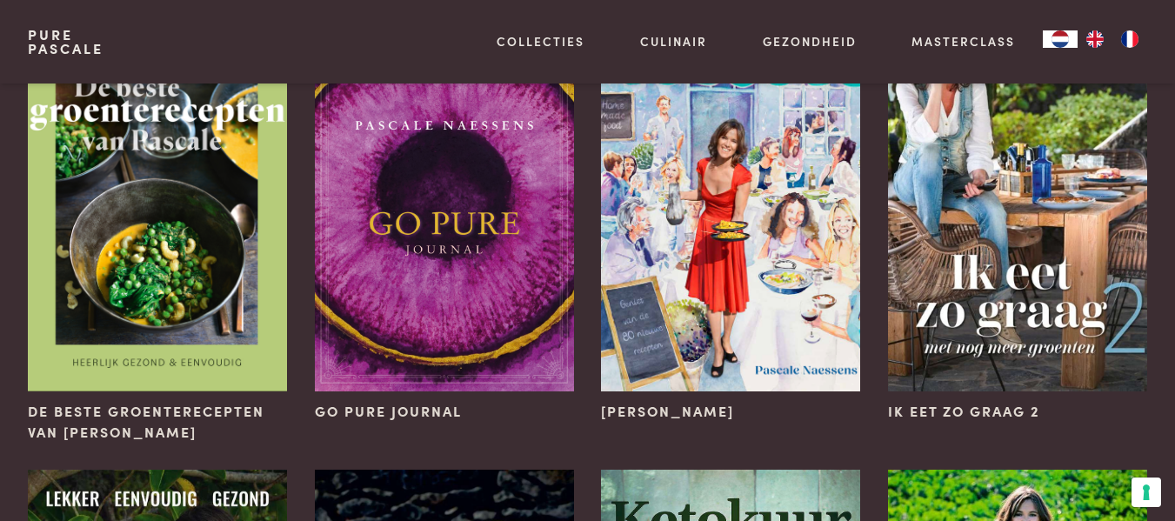
click at [1120, 426] on div "Ik eet zo graag 2" at bounding box center [1017, 222] width 287 height 467
click at [1137, 423] on div "Ik eet zo graag 2" at bounding box center [1017, 222] width 287 height 467
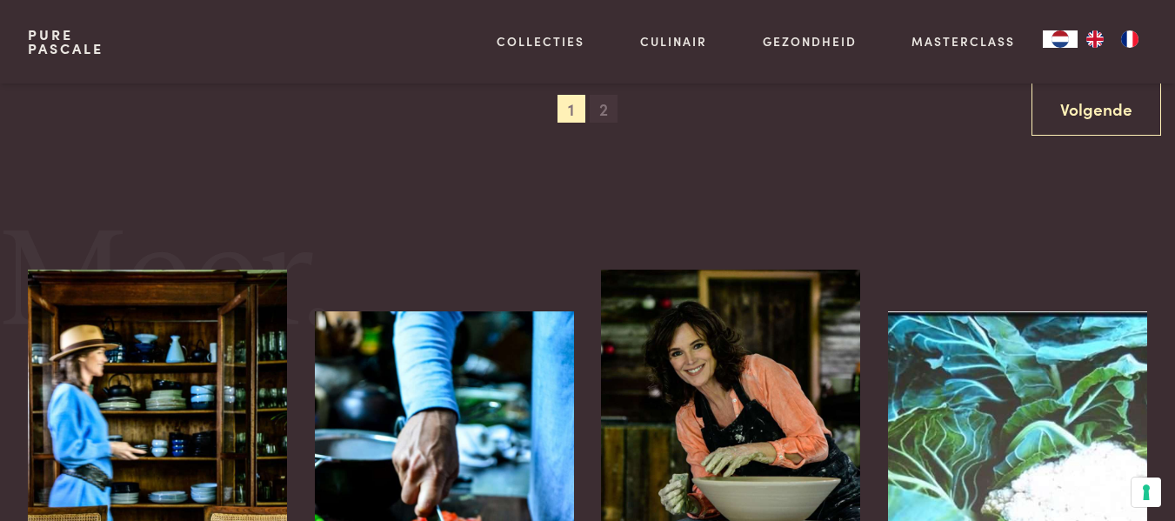
scroll to position [1913, 0]
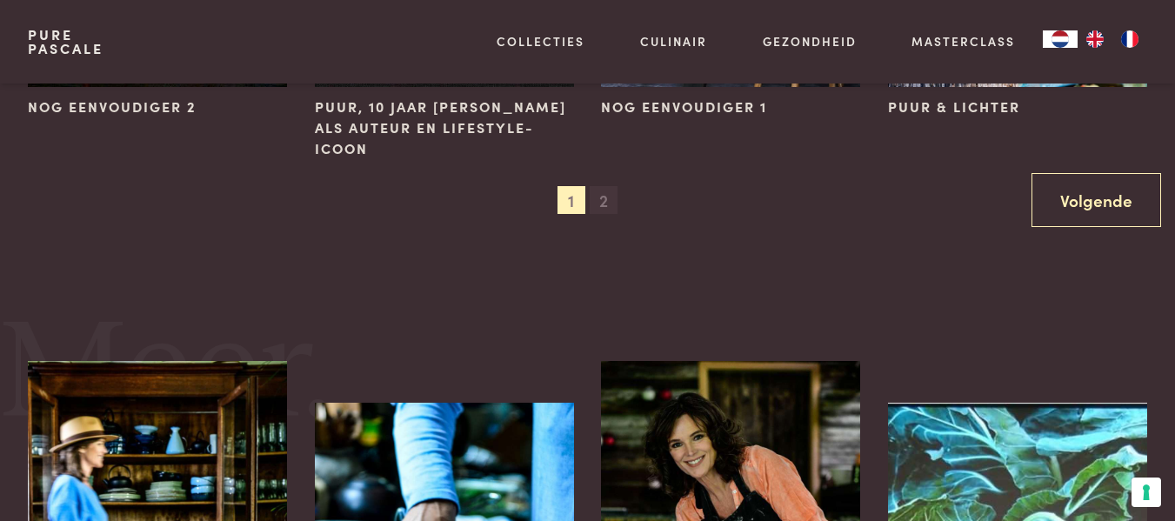
click at [600, 198] on span "2" at bounding box center [604, 200] width 28 height 28
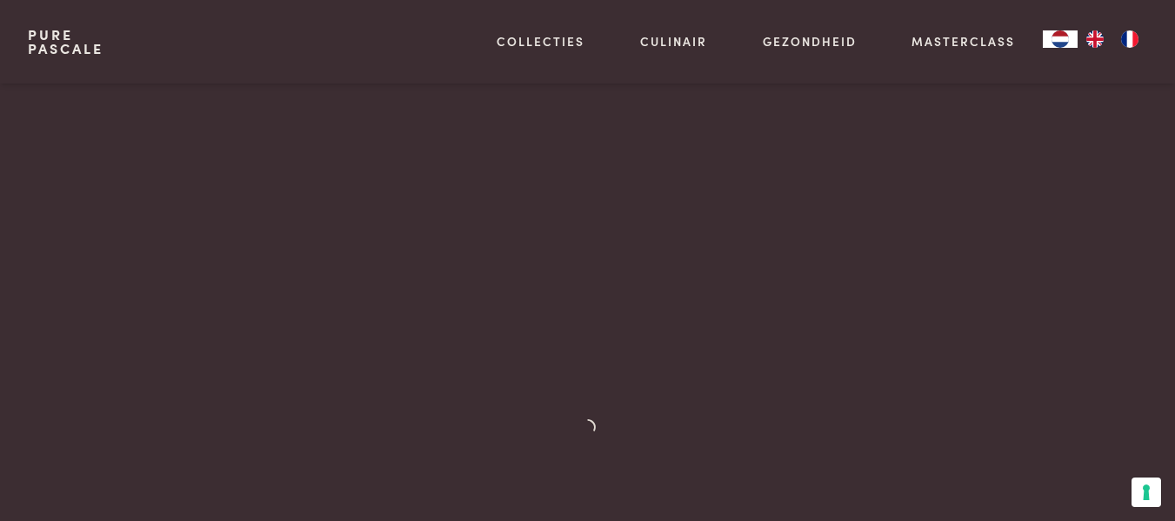
scroll to position [217, 0]
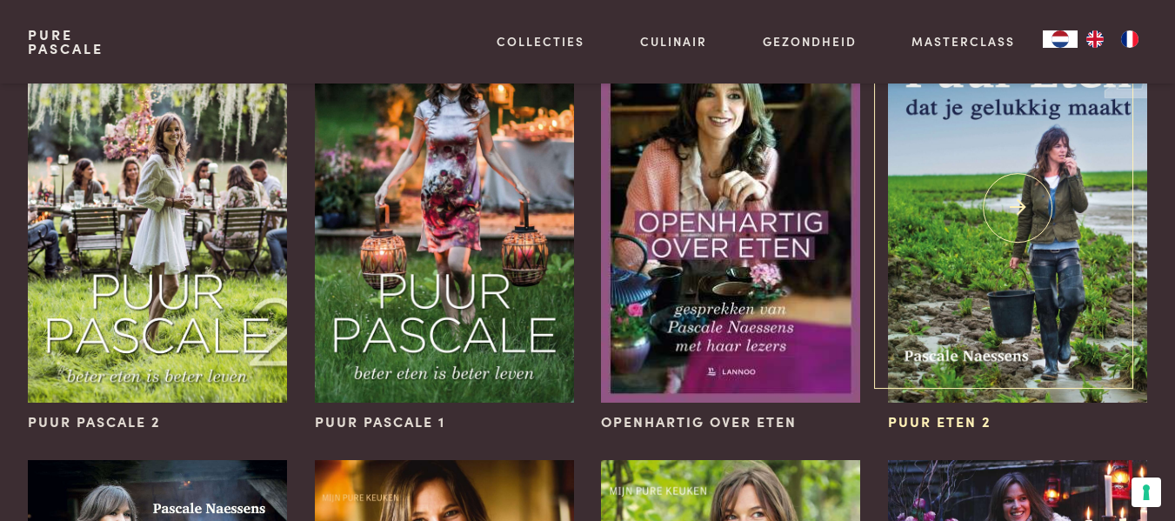
click at [1099, 417] on div "Puur Eten 2" at bounding box center [1017, 421] width 259 height 21
click at [1091, 423] on div "Puur Eten 2" at bounding box center [1017, 421] width 259 height 21
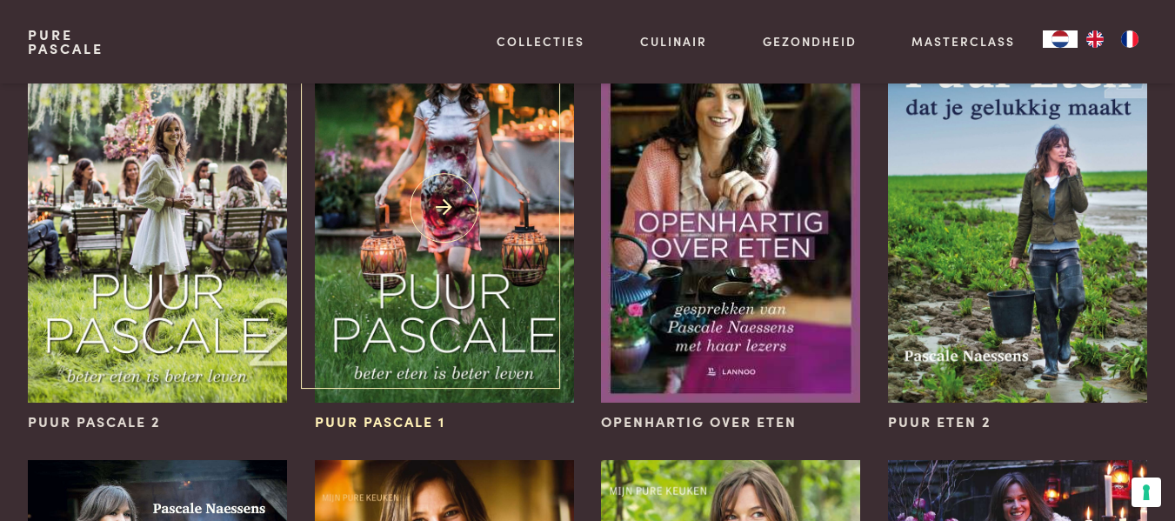
scroll to position [0, 0]
